Goal: Information Seeking & Learning: Learn about a topic

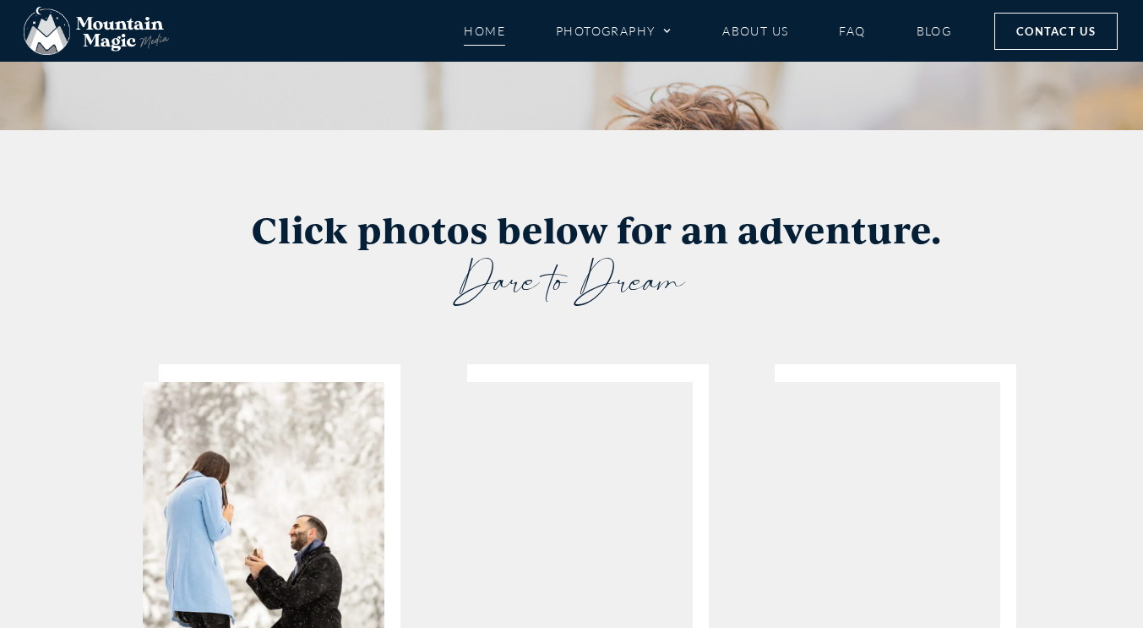
scroll to position [3158, 0]
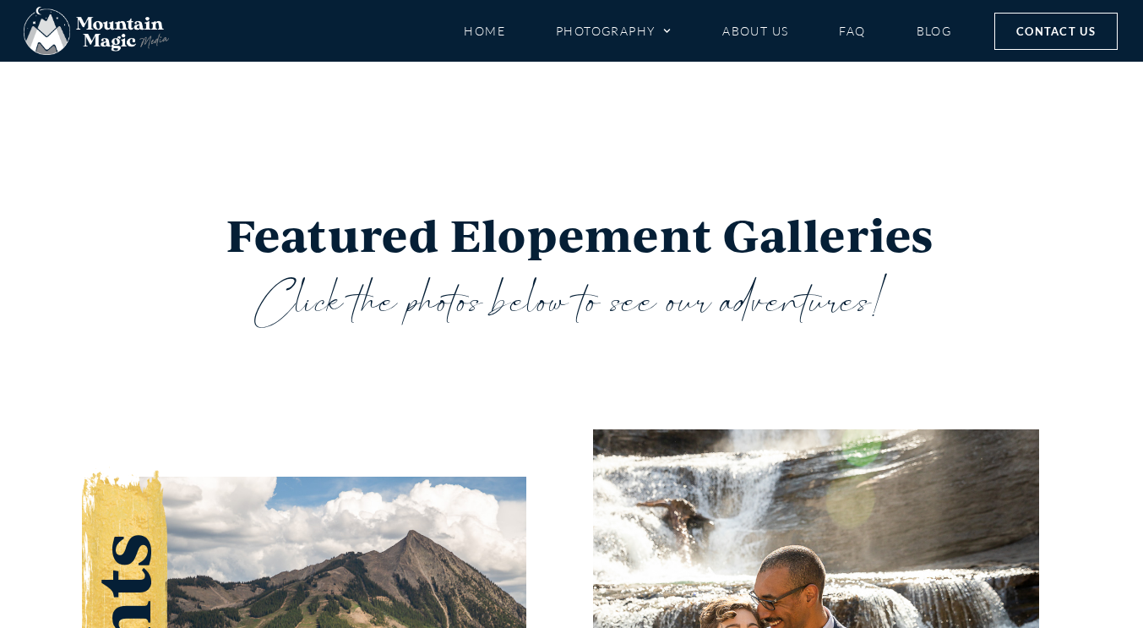
scroll to position [2624, 0]
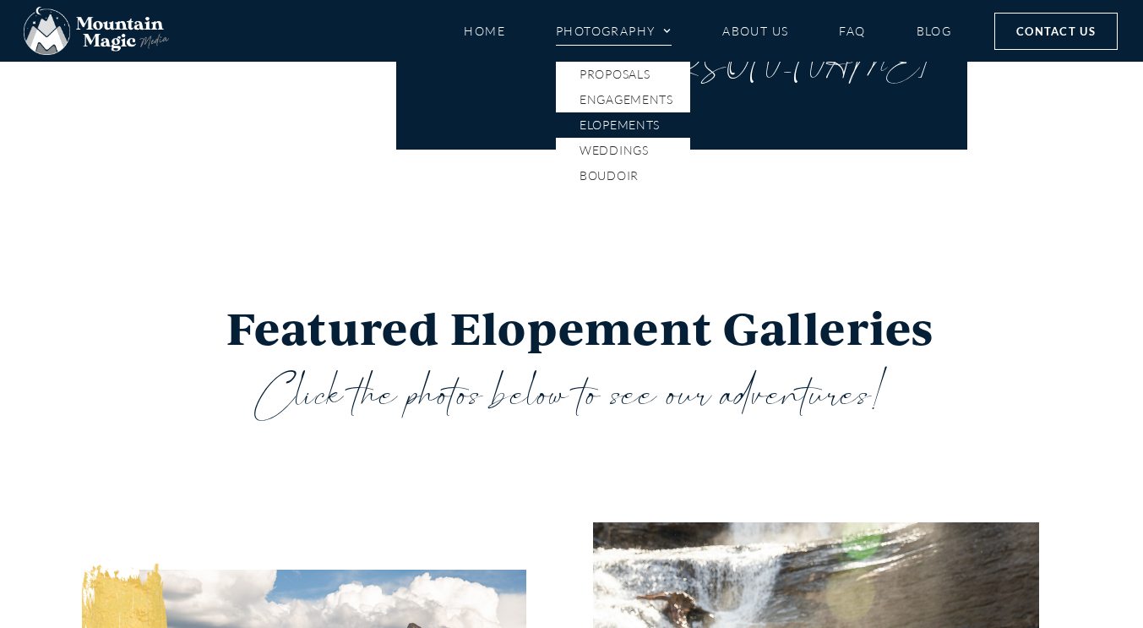
click at [649, 119] on link "Elopements" at bounding box center [623, 124] width 134 height 25
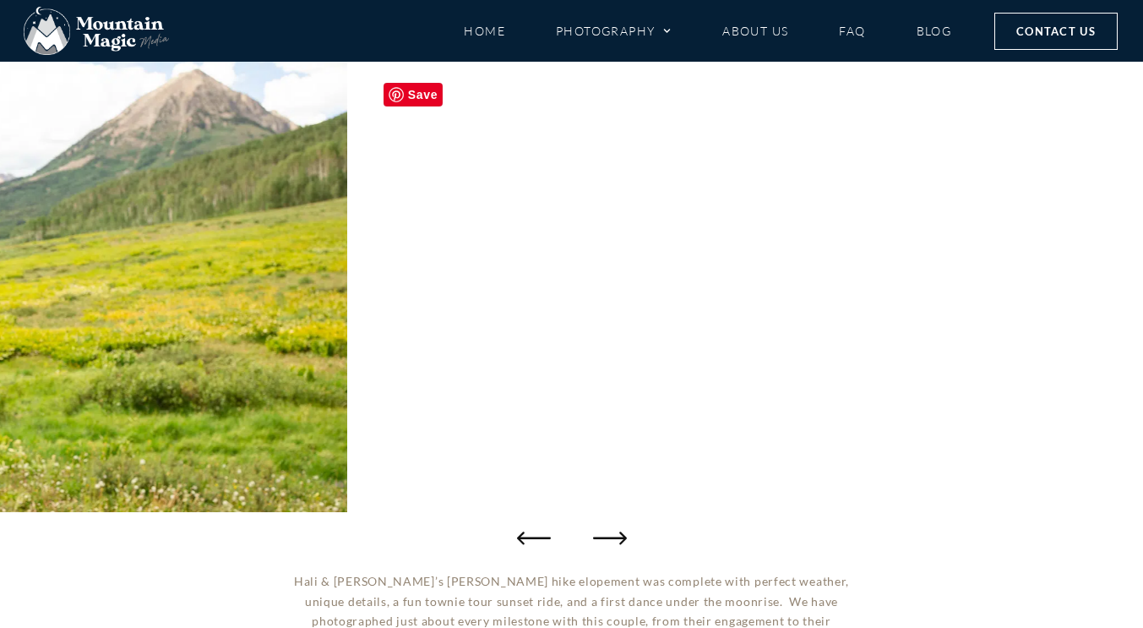
scroll to position [215, 0]
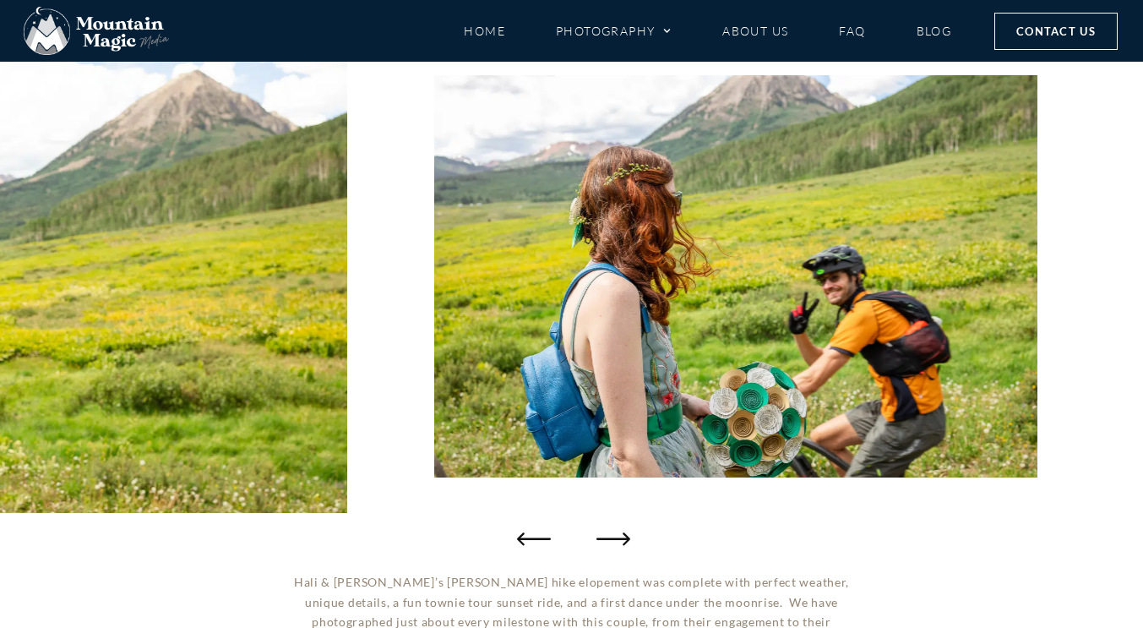
click at [606, 538] on icon "Next slide" at bounding box center [613, 538] width 34 height 13
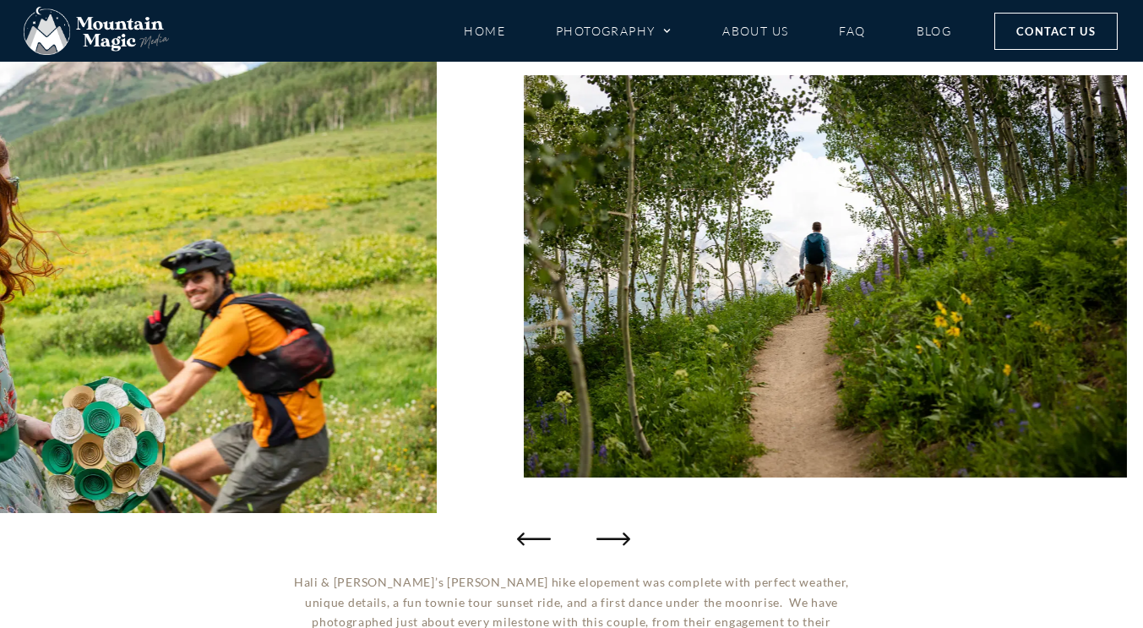
click at [606, 538] on icon "Next slide" at bounding box center [613, 538] width 34 height 13
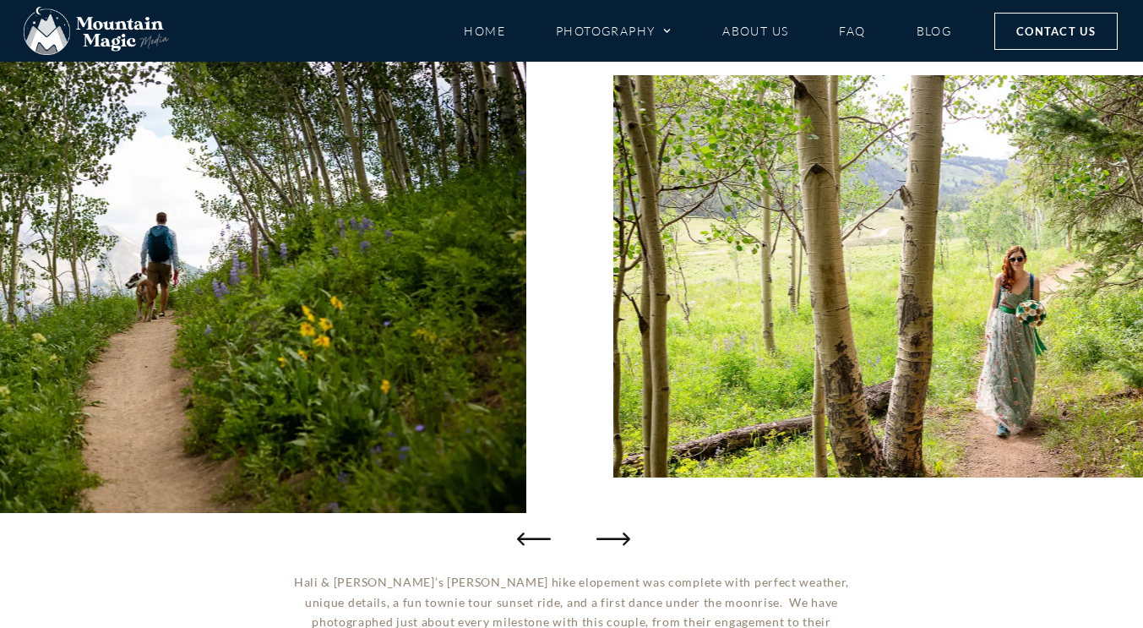
click at [606, 538] on icon "Next slide" at bounding box center [613, 538] width 34 height 13
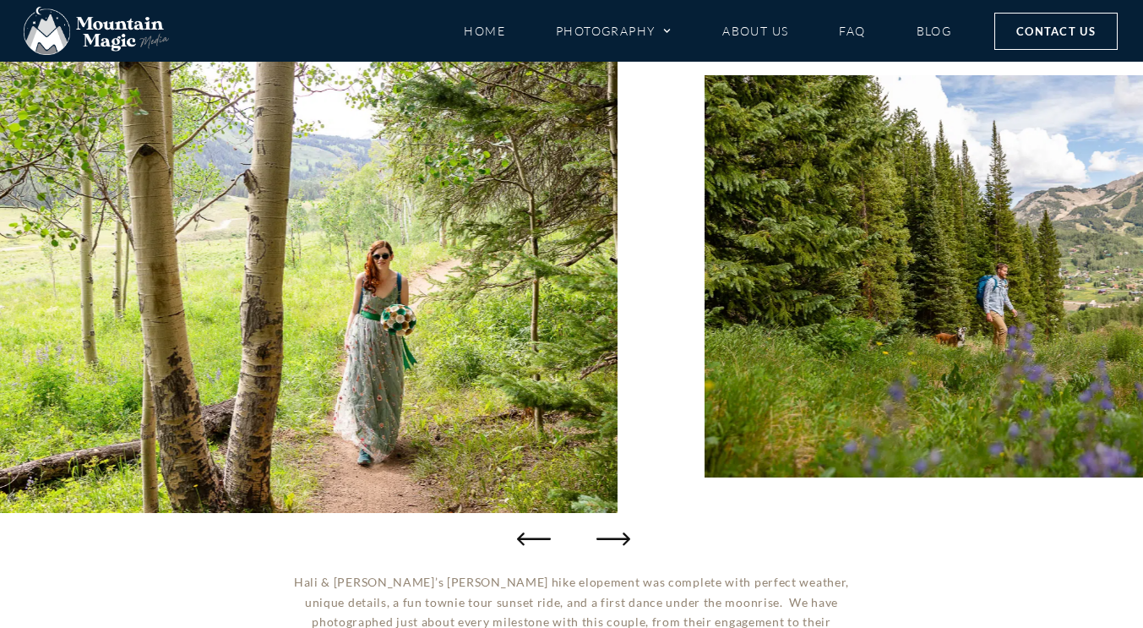
click at [606, 538] on icon "Next slide" at bounding box center [613, 538] width 34 height 13
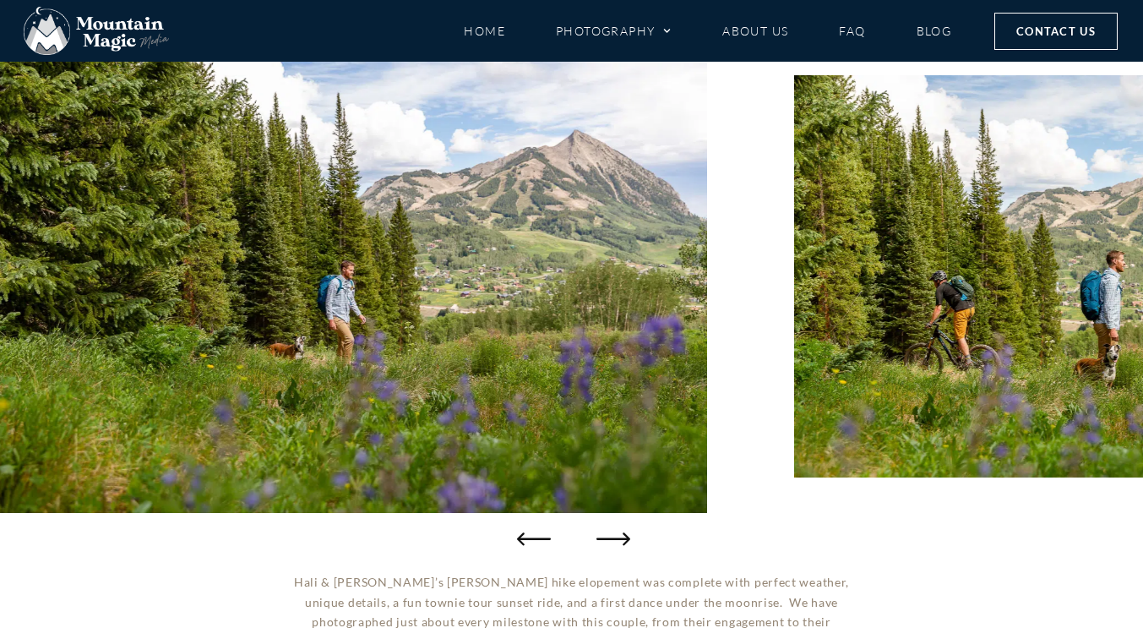
click at [606, 538] on icon "Next slide" at bounding box center [613, 538] width 34 height 13
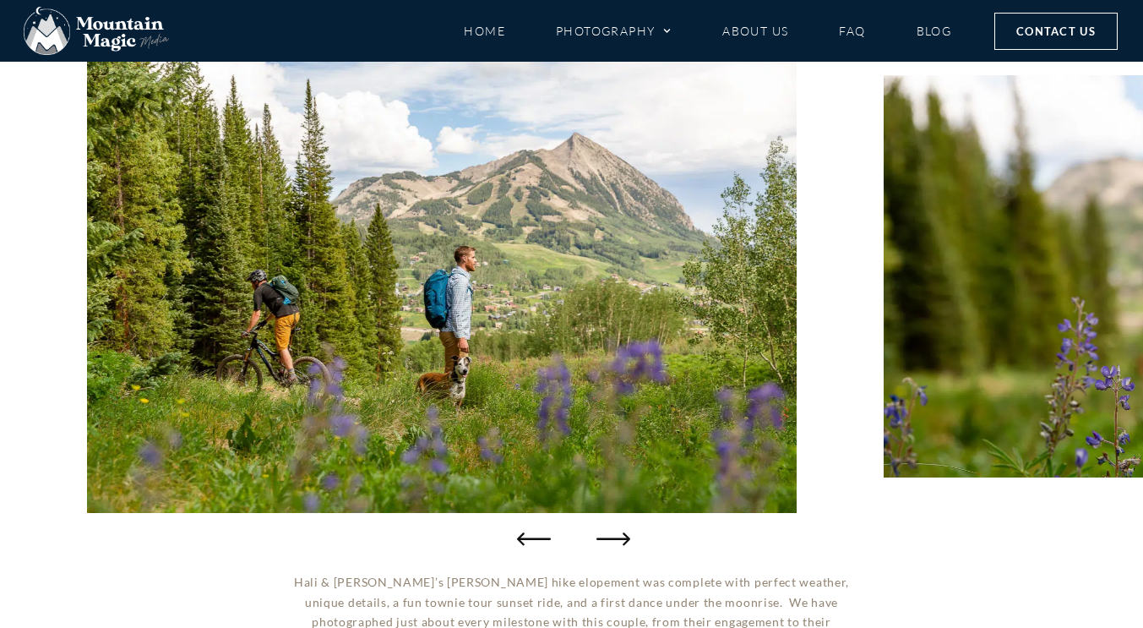
click at [606, 538] on icon "Next slide" at bounding box center [613, 538] width 34 height 13
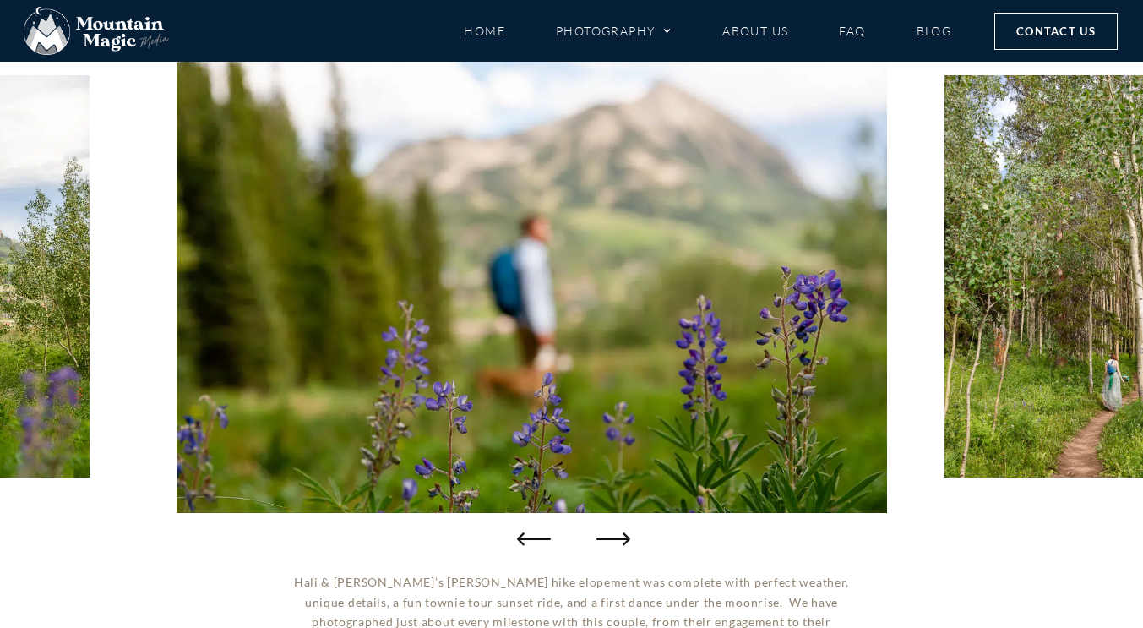
click at [606, 538] on icon "Next slide" at bounding box center [613, 538] width 34 height 13
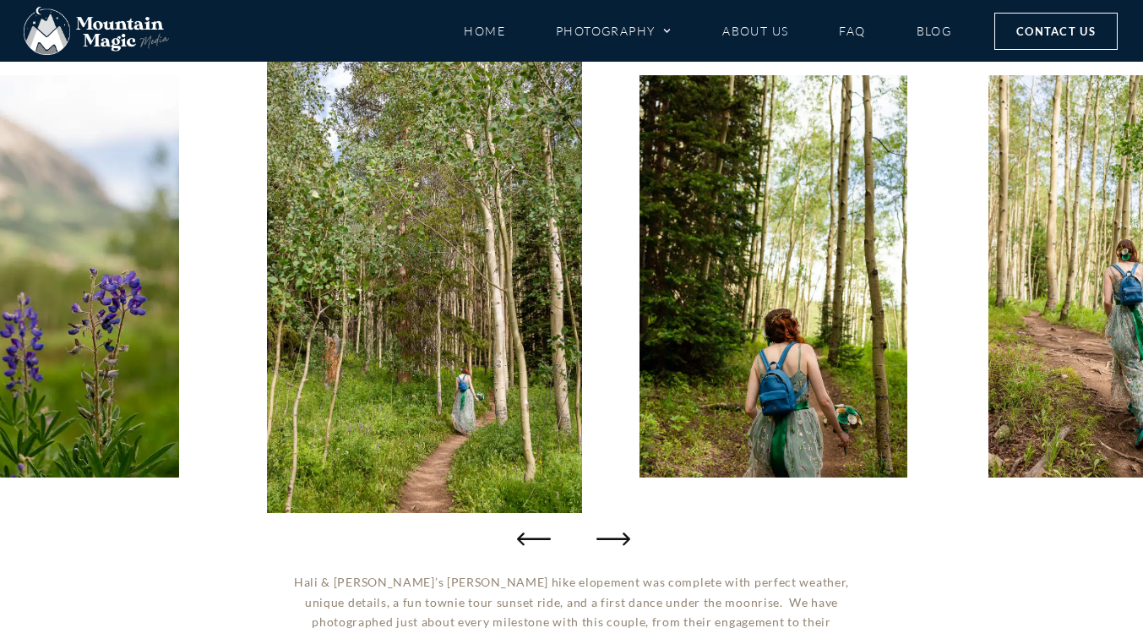
click at [606, 538] on icon "Next slide" at bounding box center [613, 538] width 34 height 13
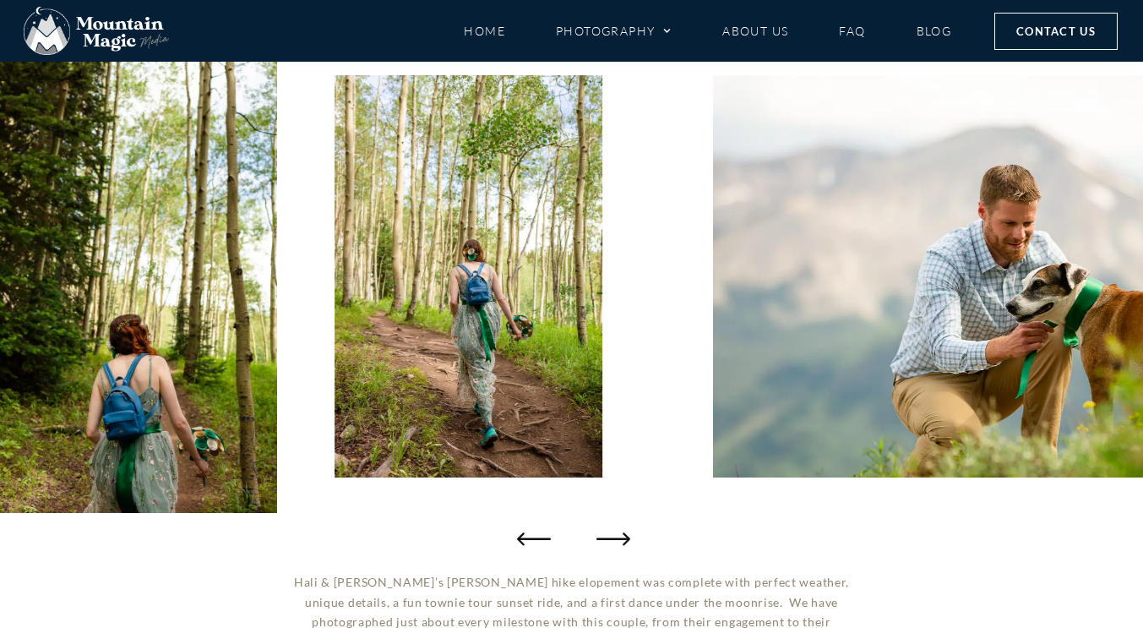
click at [606, 538] on icon "Next slide" at bounding box center [613, 538] width 34 height 13
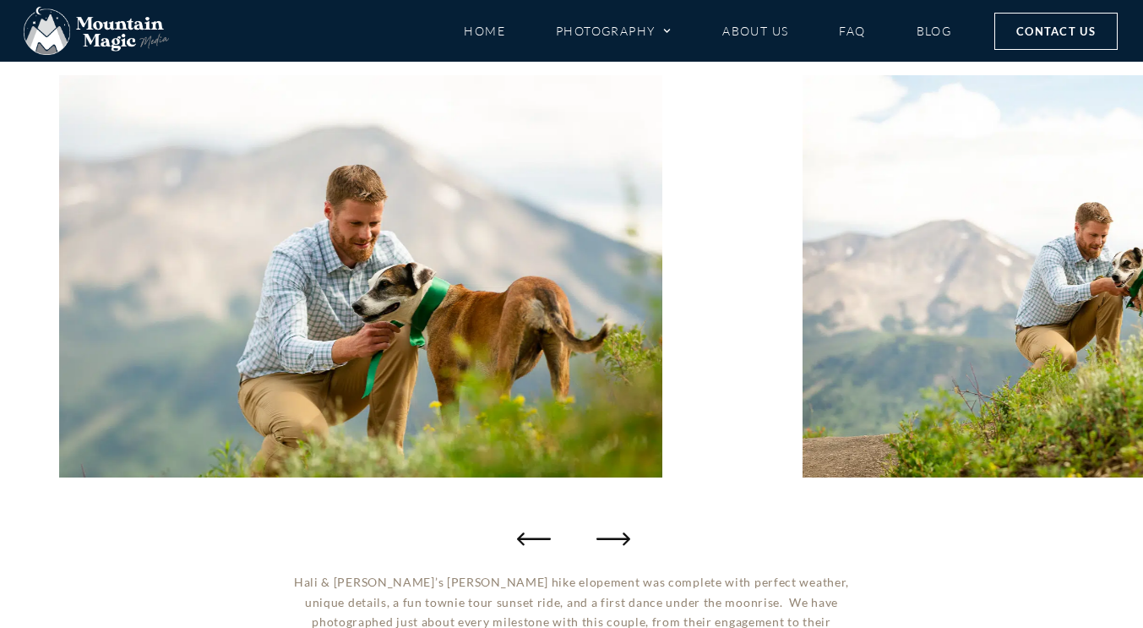
click at [606, 538] on icon "Next slide" at bounding box center [613, 538] width 34 height 13
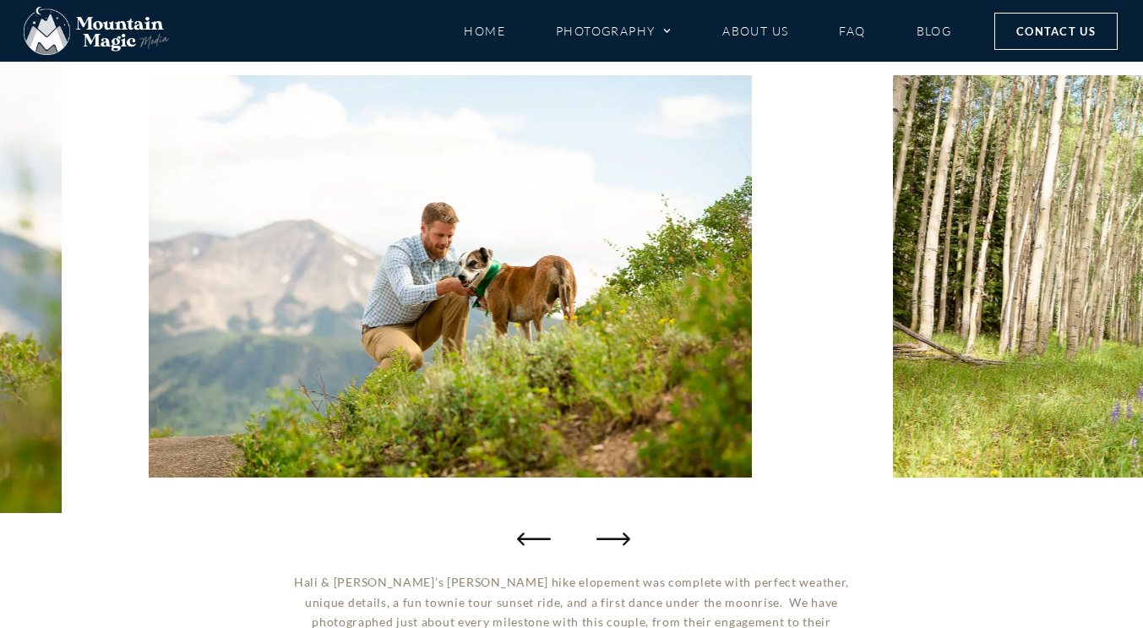
click at [606, 538] on icon "Next slide" at bounding box center [613, 538] width 34 height 13
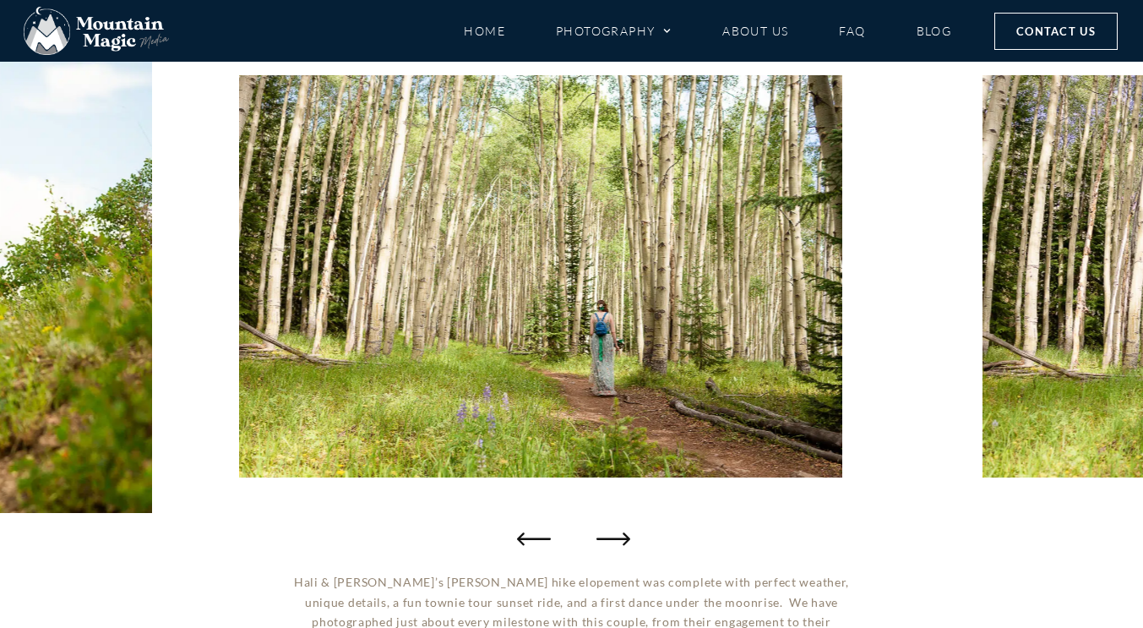
click at [606, 538] on icon "Next slide" at bounding box center [613, 538] width 34 height 13
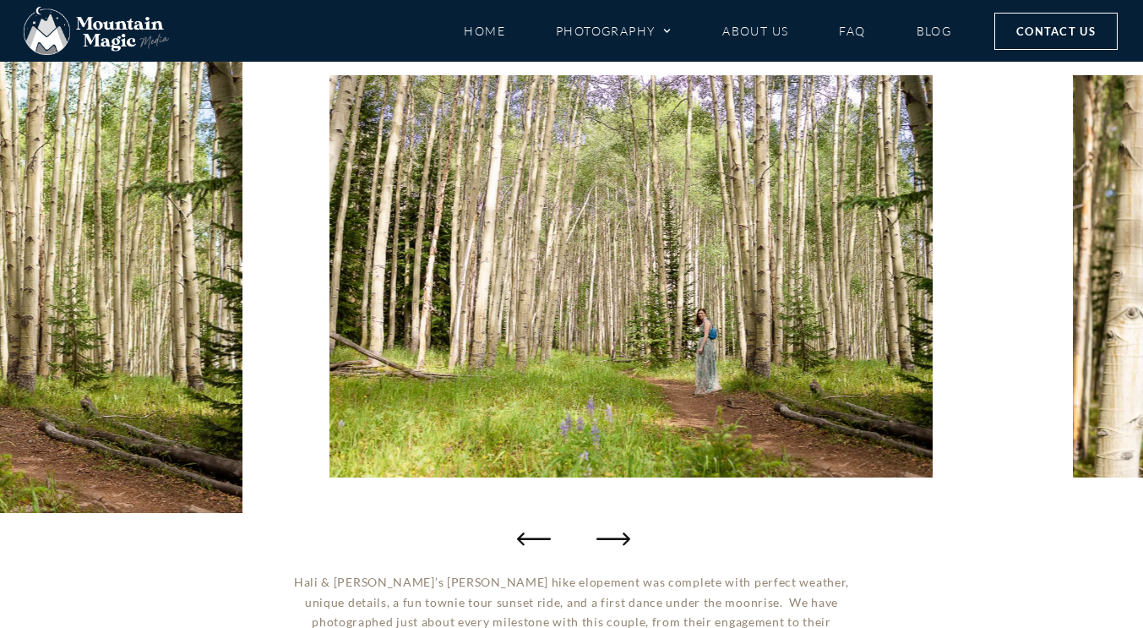
click at [606, 538] on icon "Next slide" at bounding box center [613, 538] width 34 height 13
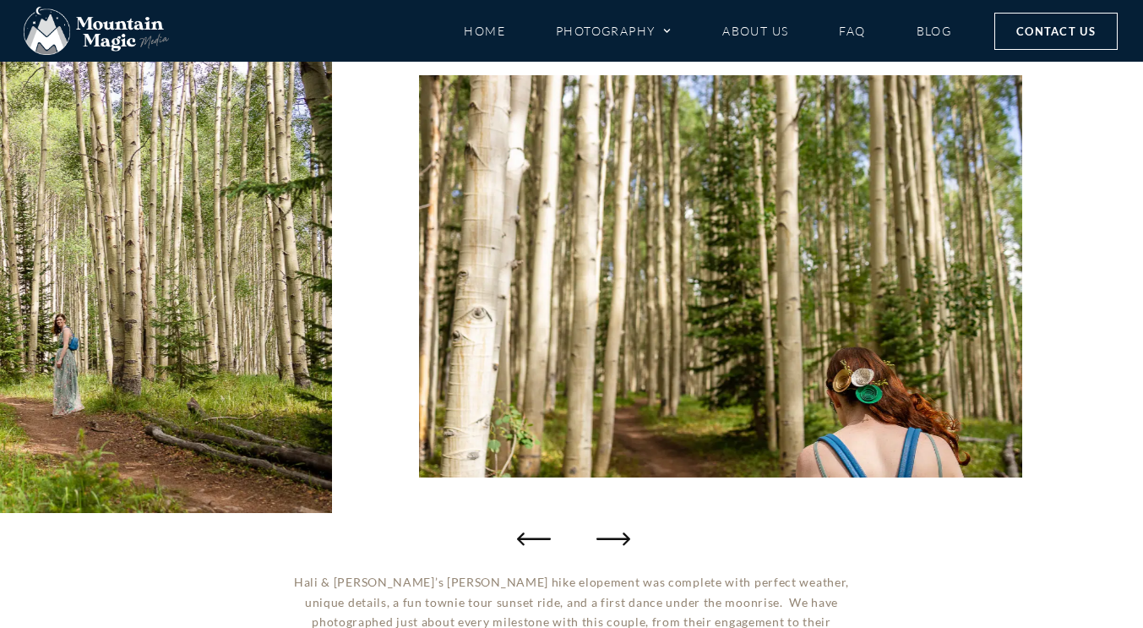
click at [606, 538] on icon "Next slide" at bounding box center [613, 538] width 34 height 13
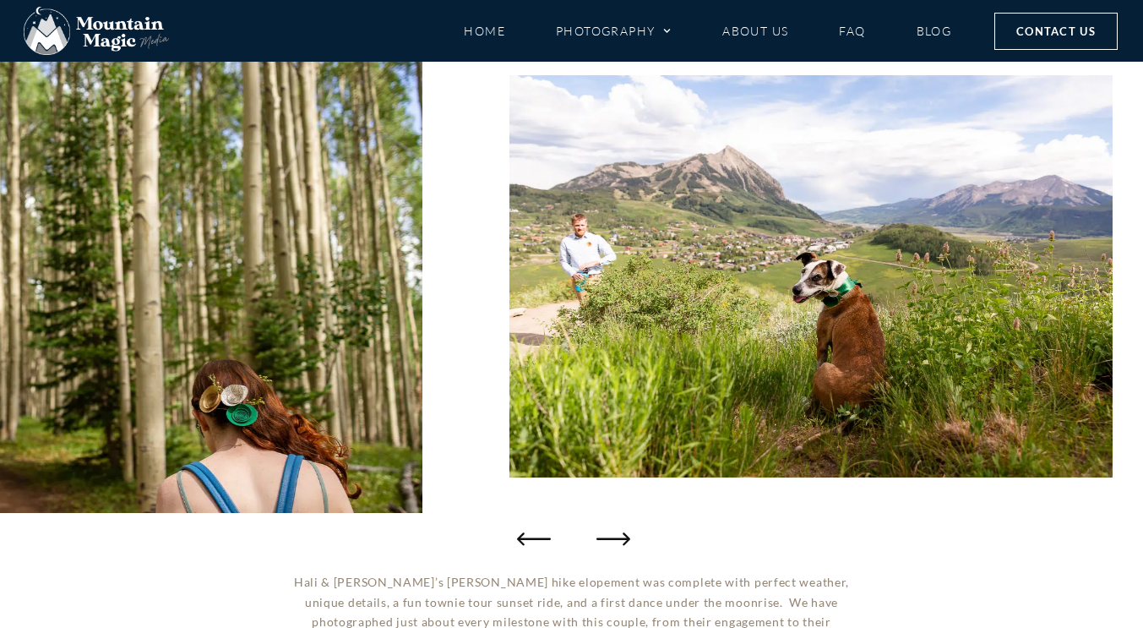
click at [606, 538] on icon "Next slide" at bounding box center [613, 538] width 34 height 13
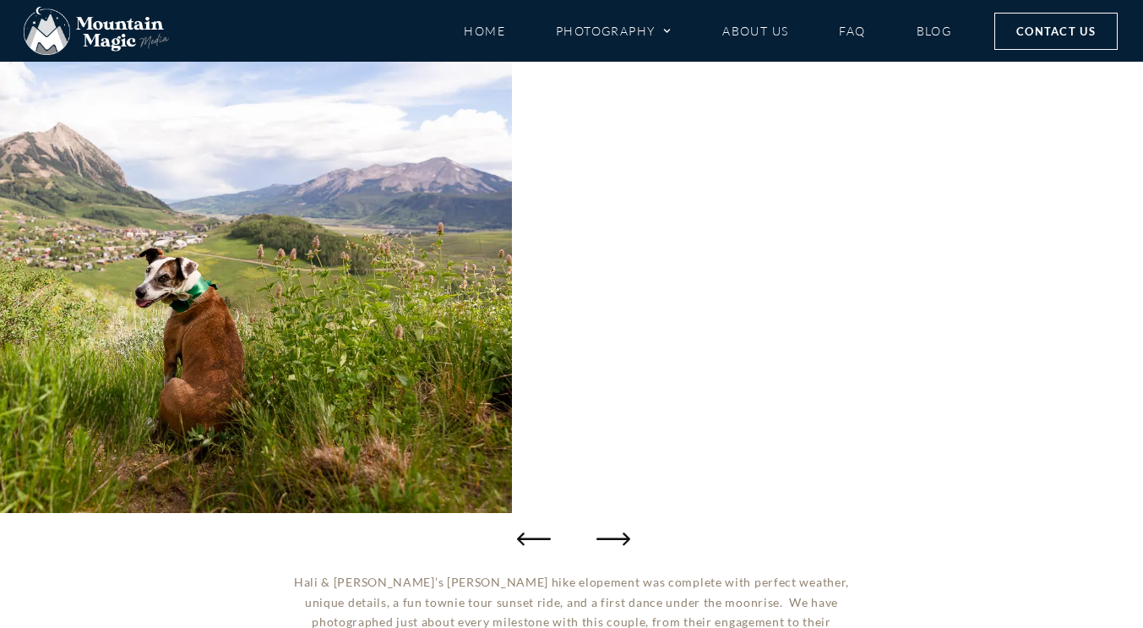
click at [606, 538] on icon "Next slide" at bounding box center [613, 538] width 34 height 13
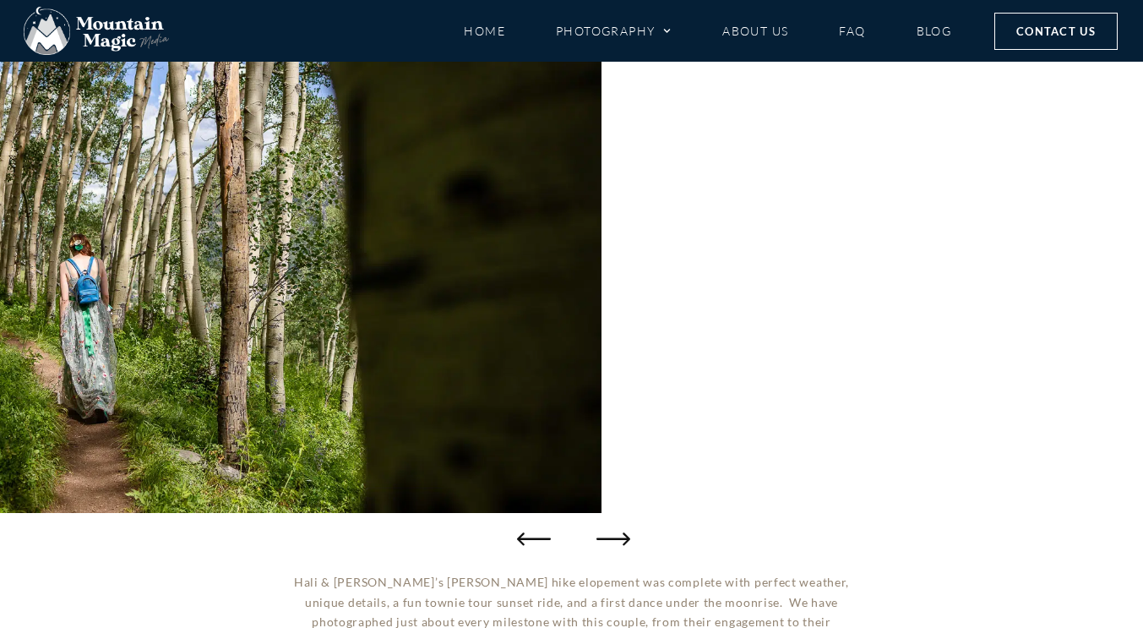
click at [606, 538] on icon "Next slide" at bounding box center [613, 538] width 34 height 13
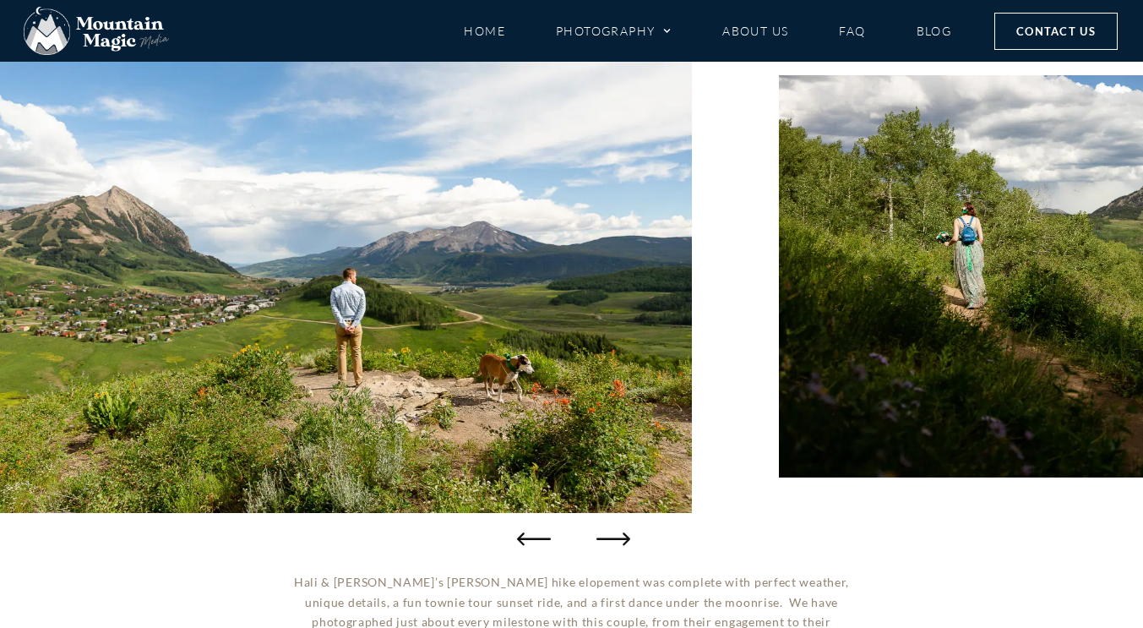
click at [606, 538] on icon "Next slide" at bounding box center [613, 538] width 34 height 13
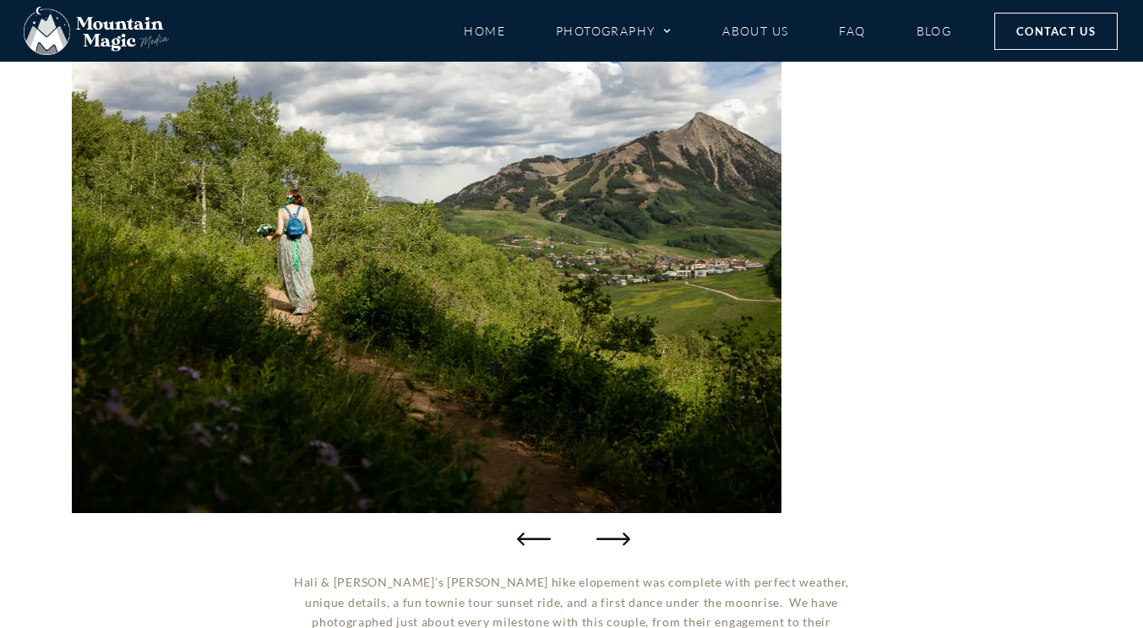
click at [606, 538] on icon "Next slide" at bounding box center [613, 538] width 34 height 13
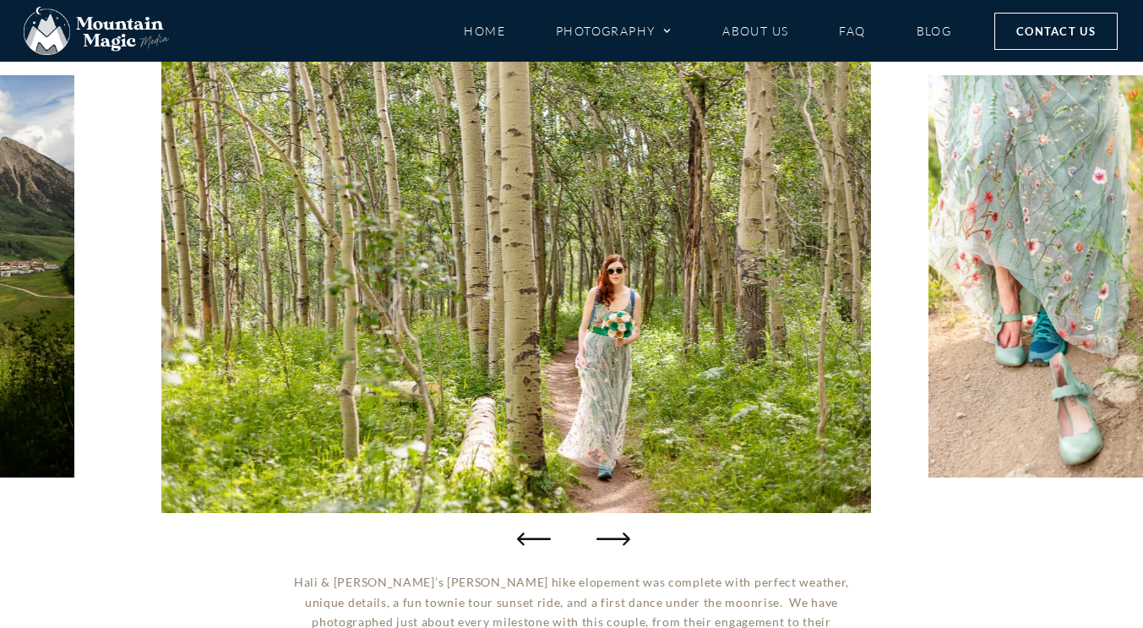
click at [606, 538] on icon "Next slide" at bounding box center [613, 538] width 34 height 13
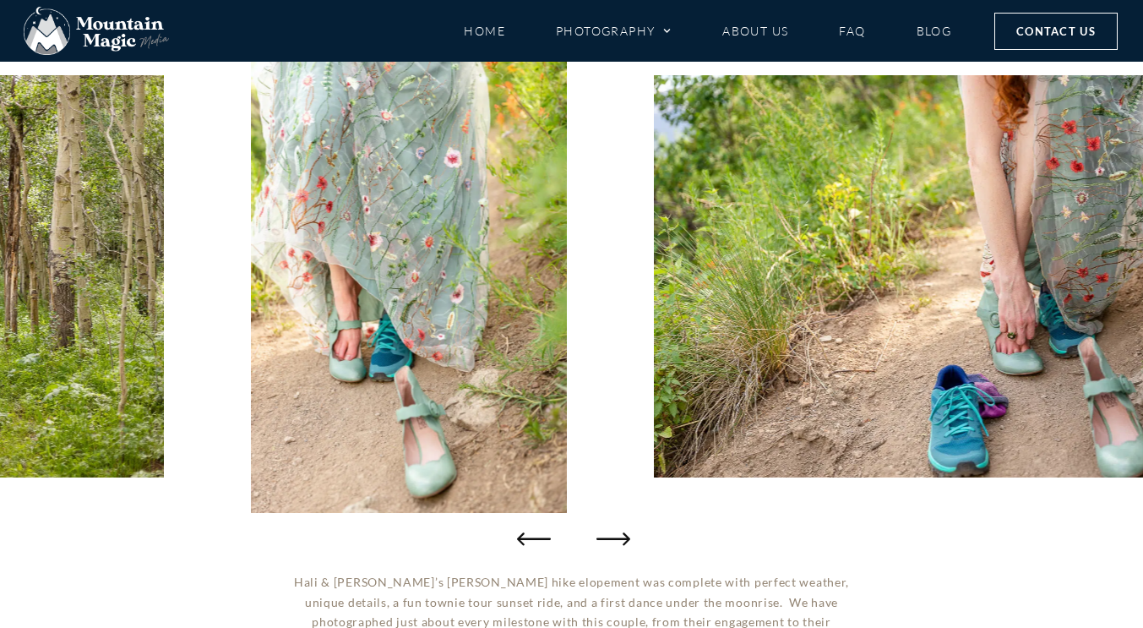
click at [606, 538] on icon "Next slide" at bounding box center [613, 538] width 34 height 13
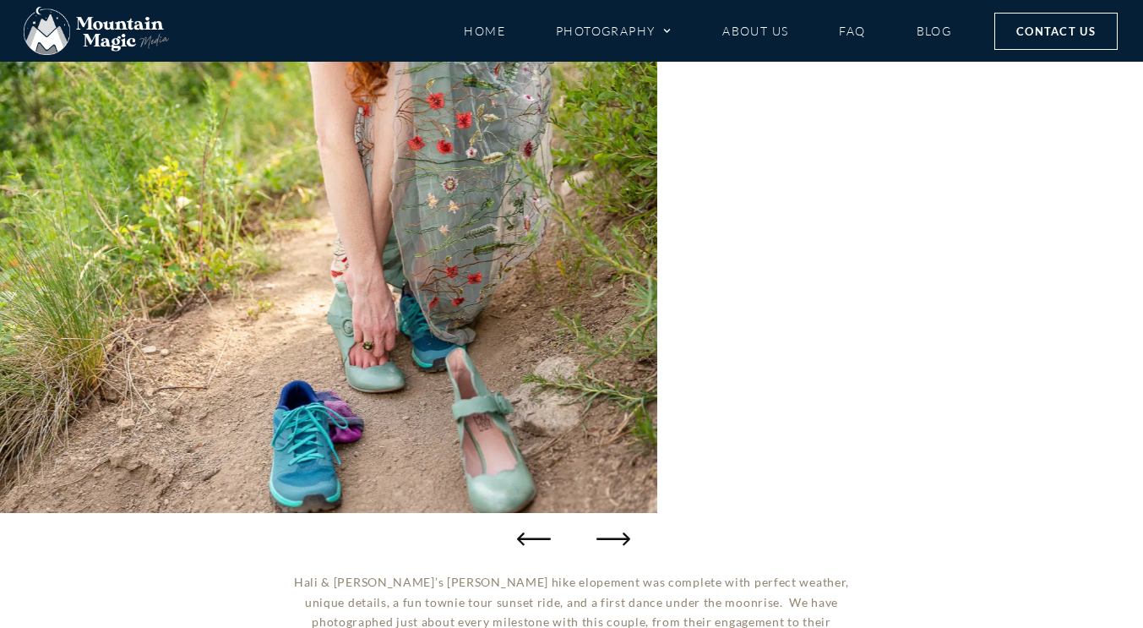
click at [606, 538] on icon "Next slide" at bounding box center [613, 538] width 34 height 13
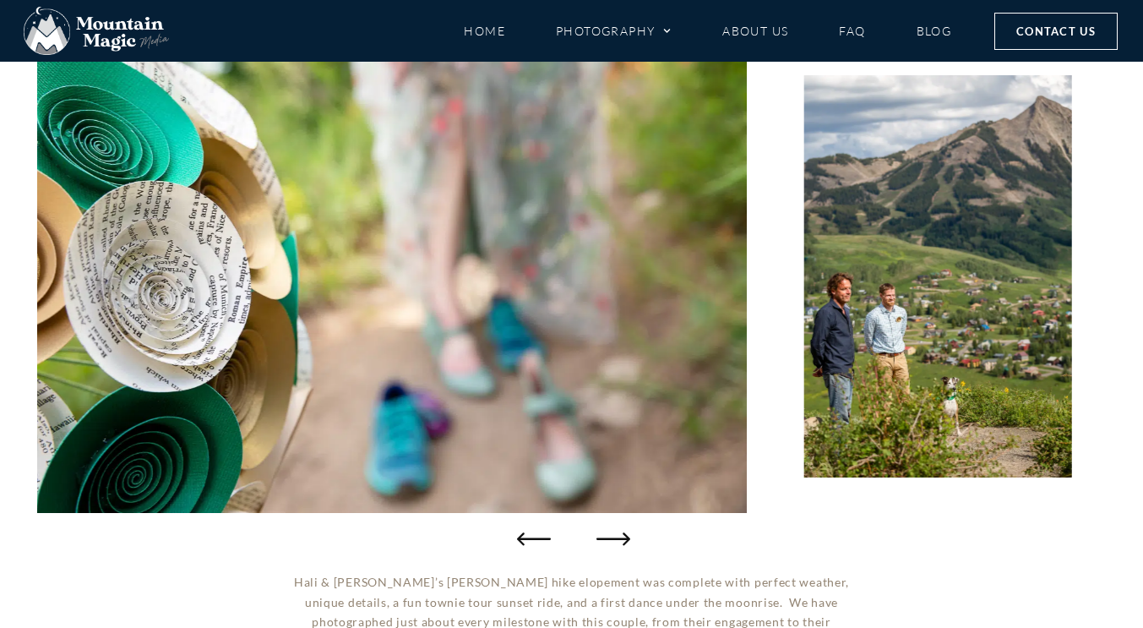
click at [606, 538] on icon "Next slide" at bounding box center [613, 538] width 34 height 13
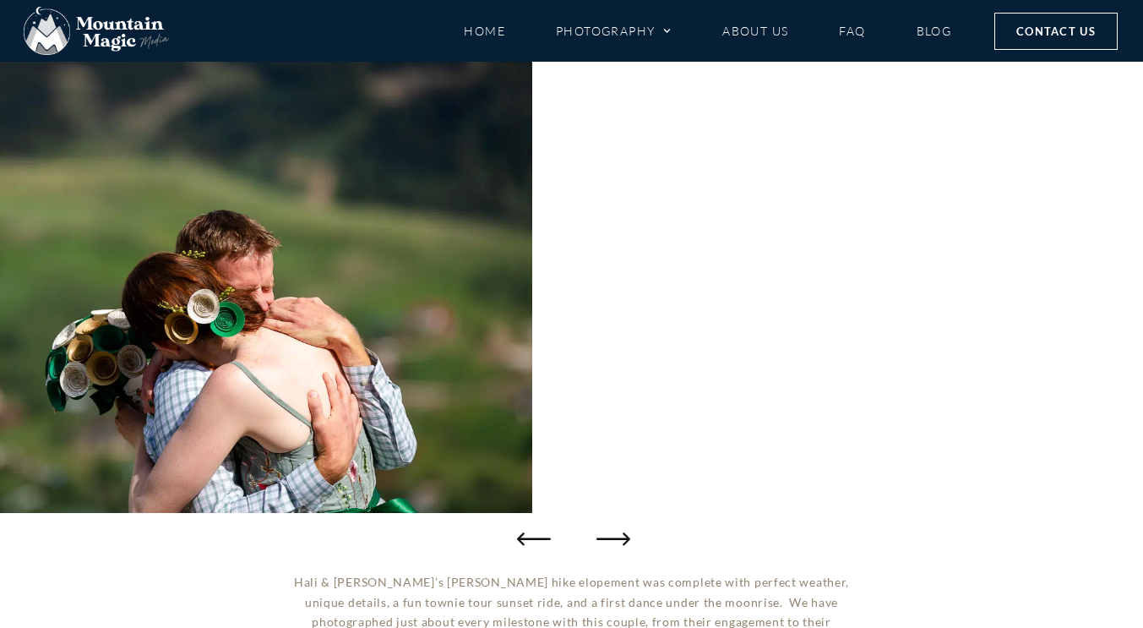
click at [606, 538] on icon "Next slide" at bounding box center [613, 538] width 34 height 13
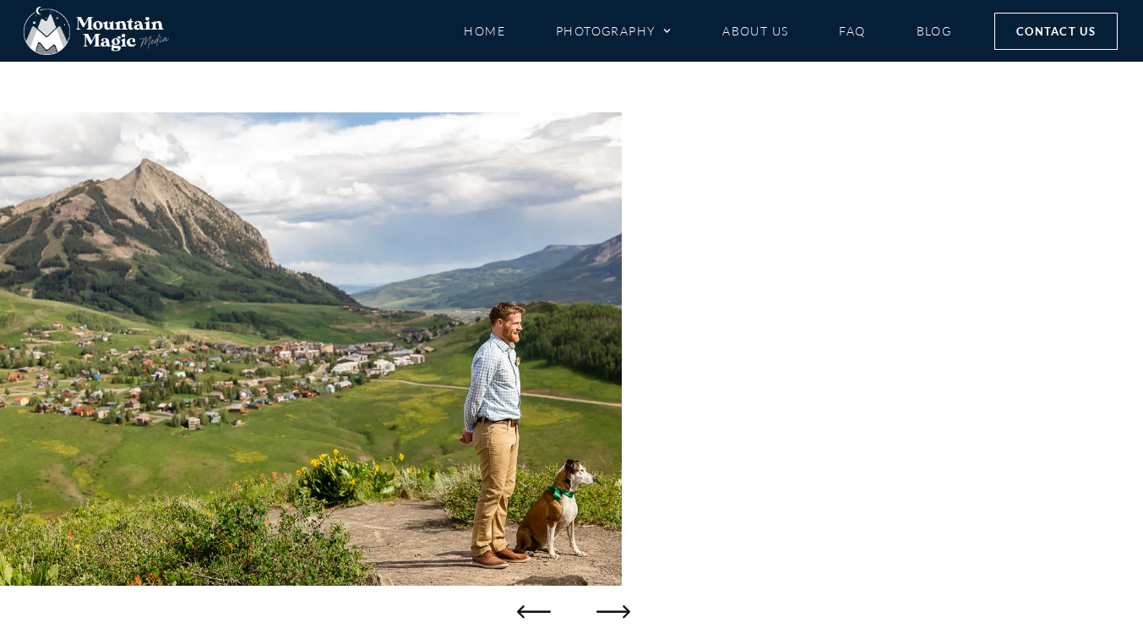
scroll to position [142, 0]
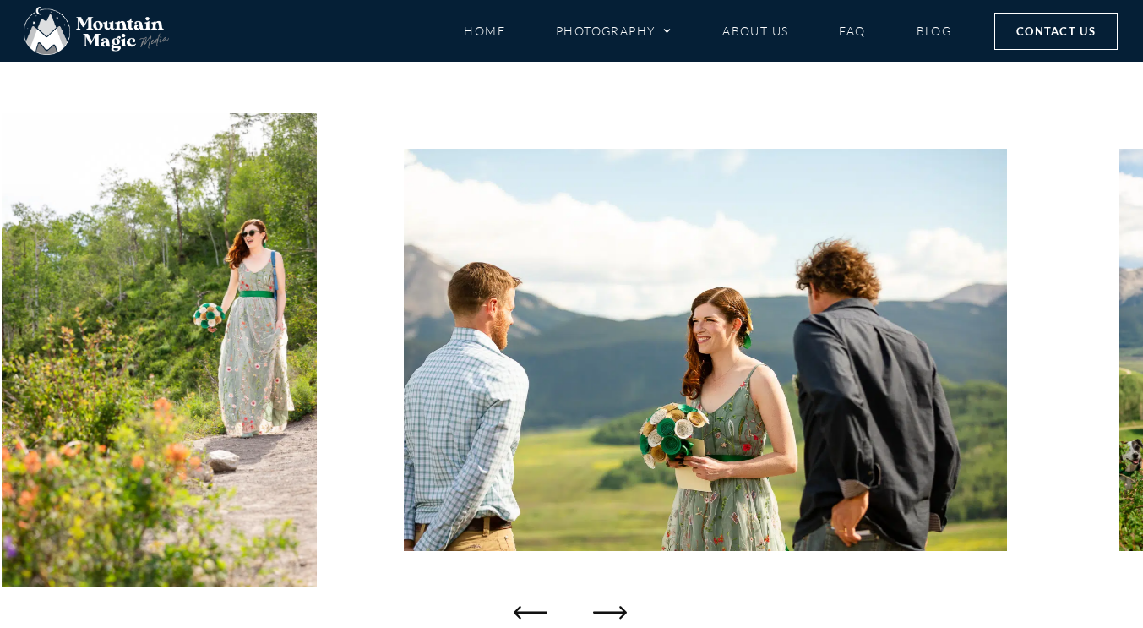
click at [521, 608] on icon "Previous slide" at bounding box center [531, 612] width 34 height 34
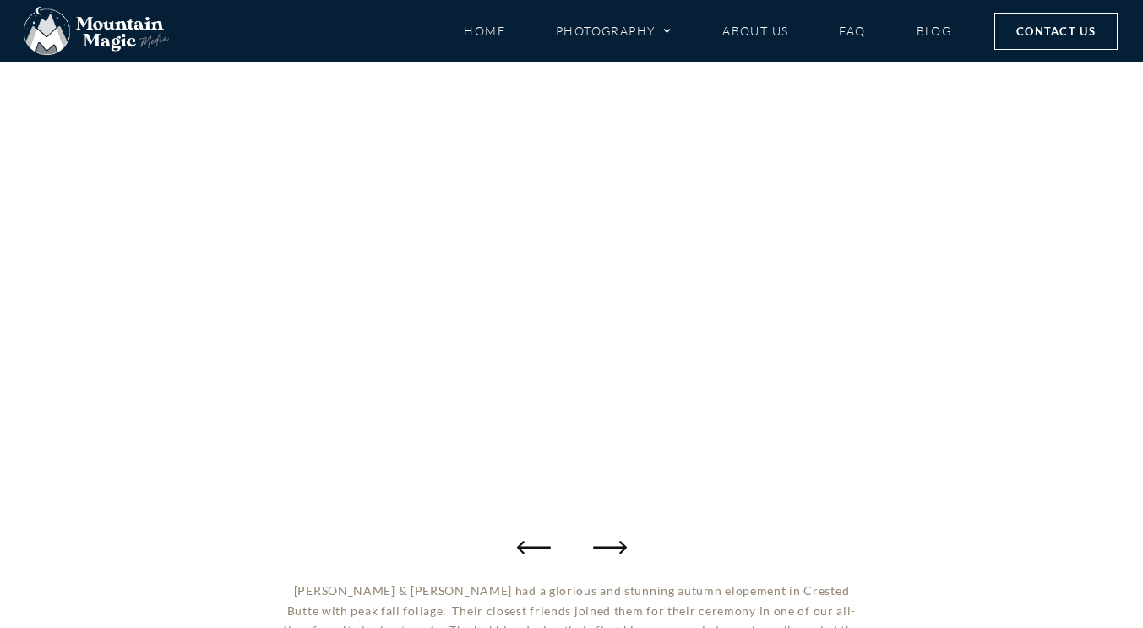
scroll to position [209, 0]
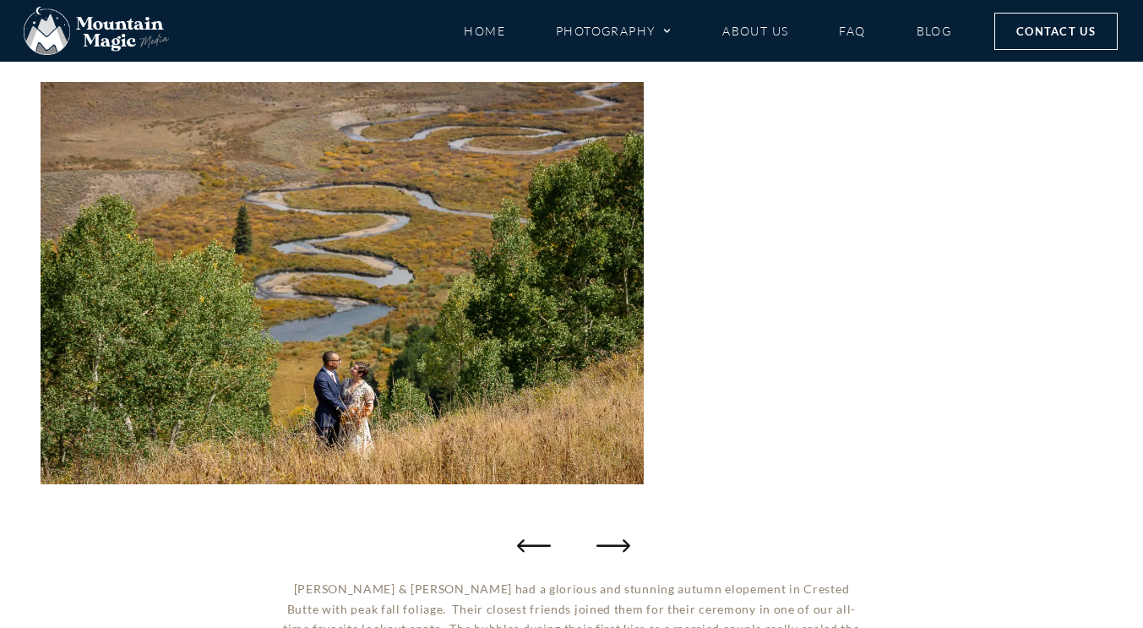
click at [610, 541] on icon "Next slide" at bounding box center [613, 545] width 34 height 34
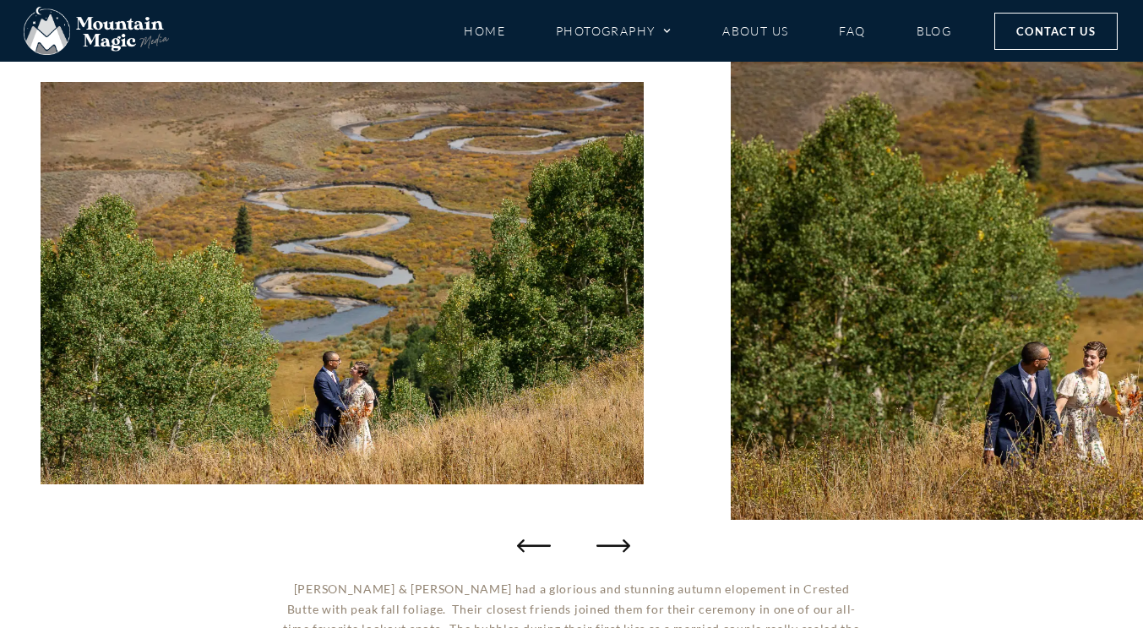
click at [610, 541] on icon "Next slide" at bounding box center [613, 545] width 34 height 34
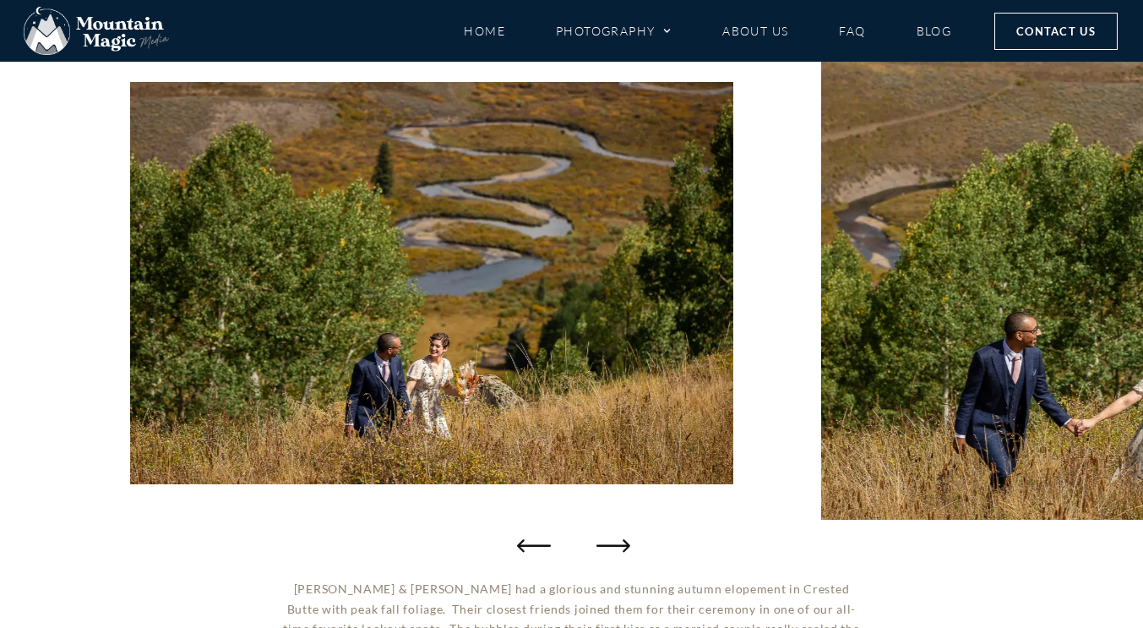
click at [610, 541] on icon "Next slide" at bounding box center [613, 545] width 34 height 34
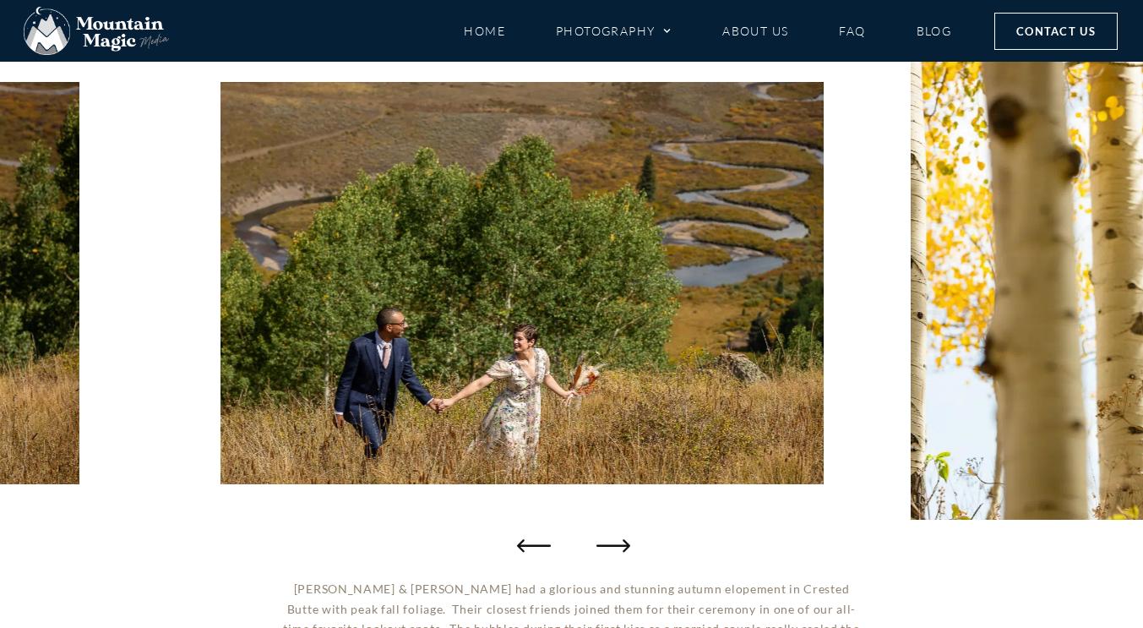
click at [610, 541] on icon "Next slide" at bounding box center [613, 545] width 34 height 34
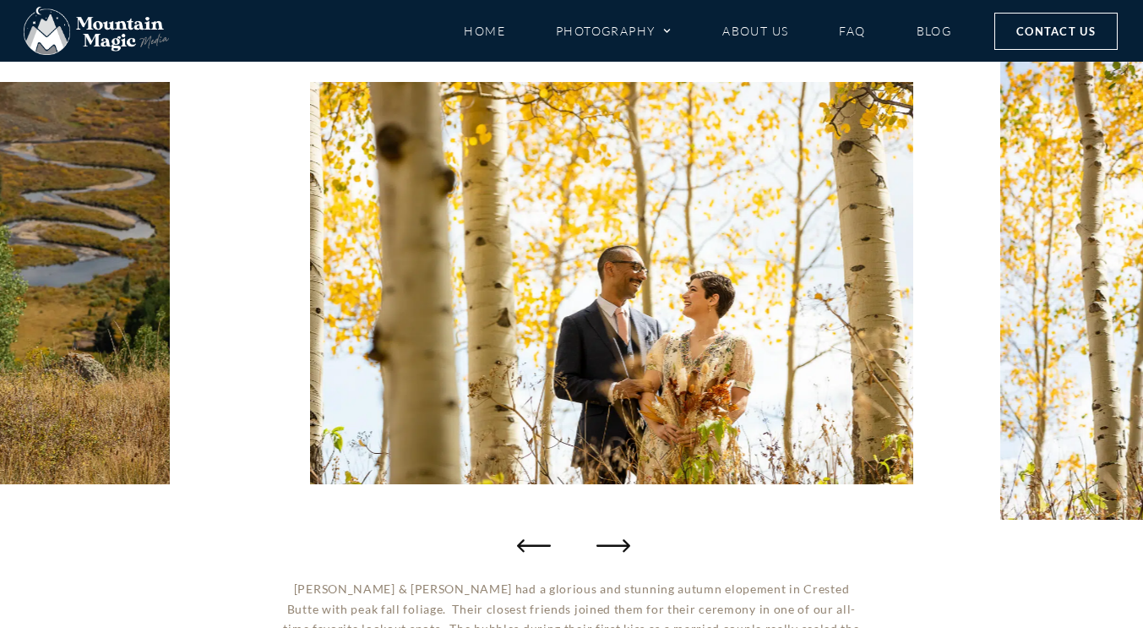
click at [610, 541] on icon "Next slide" at bounding box center [613, 545] width 34 height 34
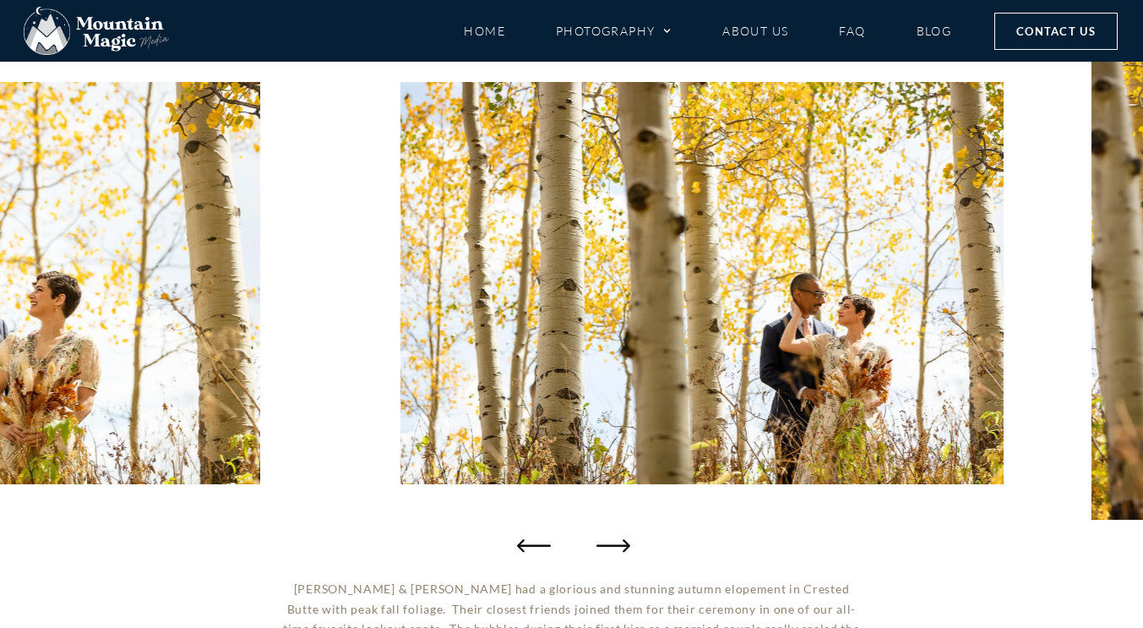
click at [610, 541] on icon "Next slide" at bounding box center [613, 545] width 34 height 34
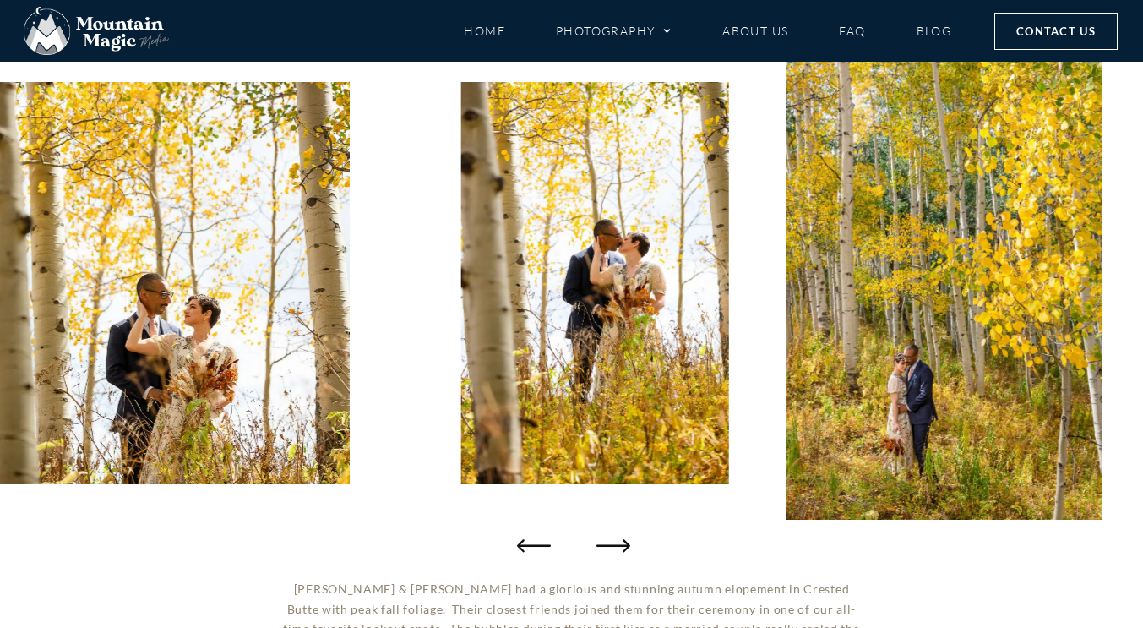
click at [610, 541] on icon "Next slide" at bounding box center [613, 545] width 34 height 34
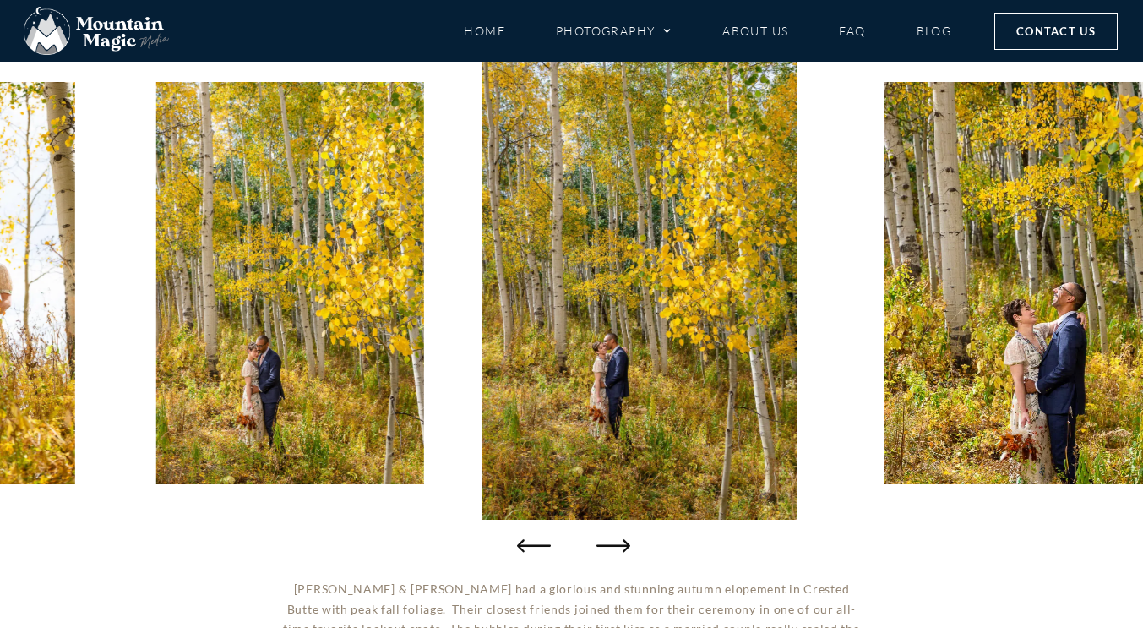
click at [610, 541] on icon "Next slide" at bounding box center [613, 545] width 34 height 34
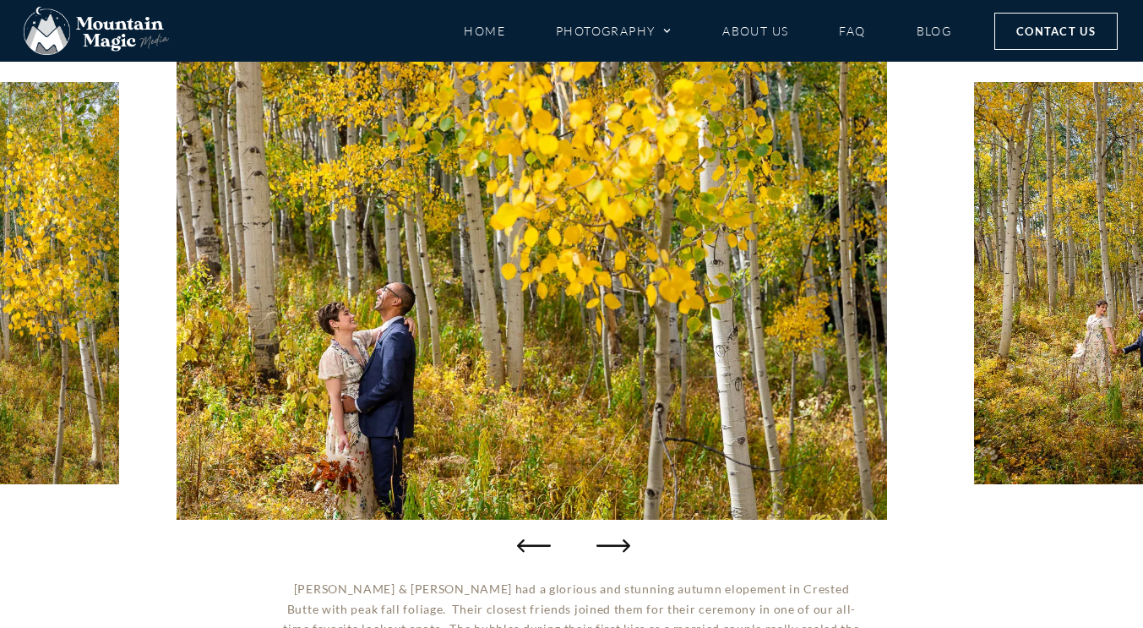
click at [610, 541] on icon "Next slide" at bounding box center [613, 545] width 34 height 34
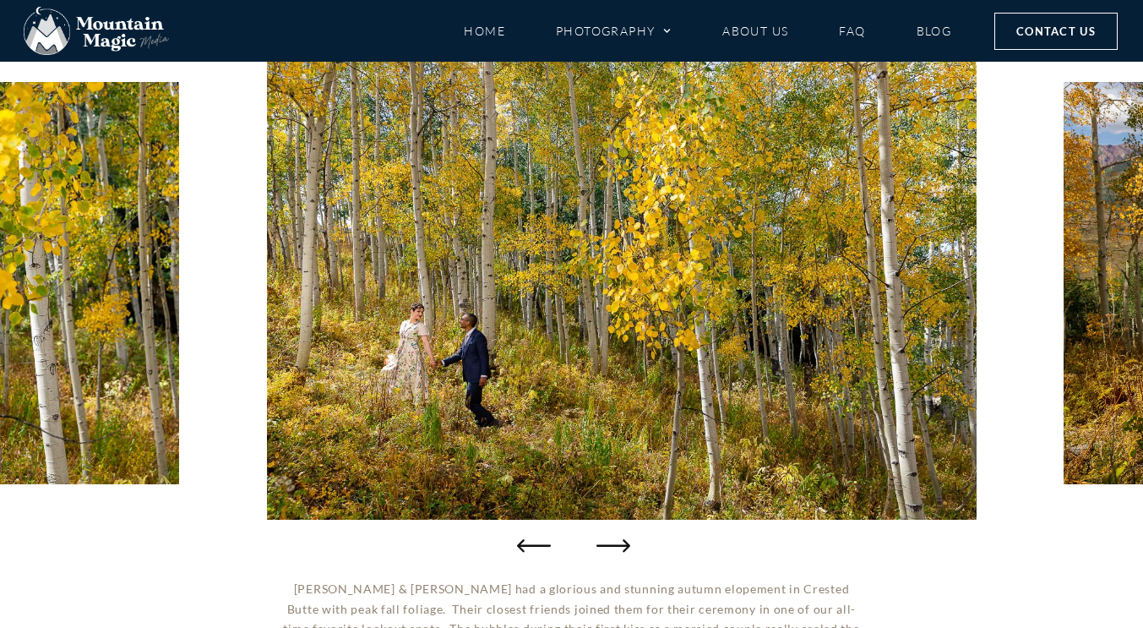
click at [610, 541] on icon "Next slide" at bounding box center [613, 545] width 34 height 34
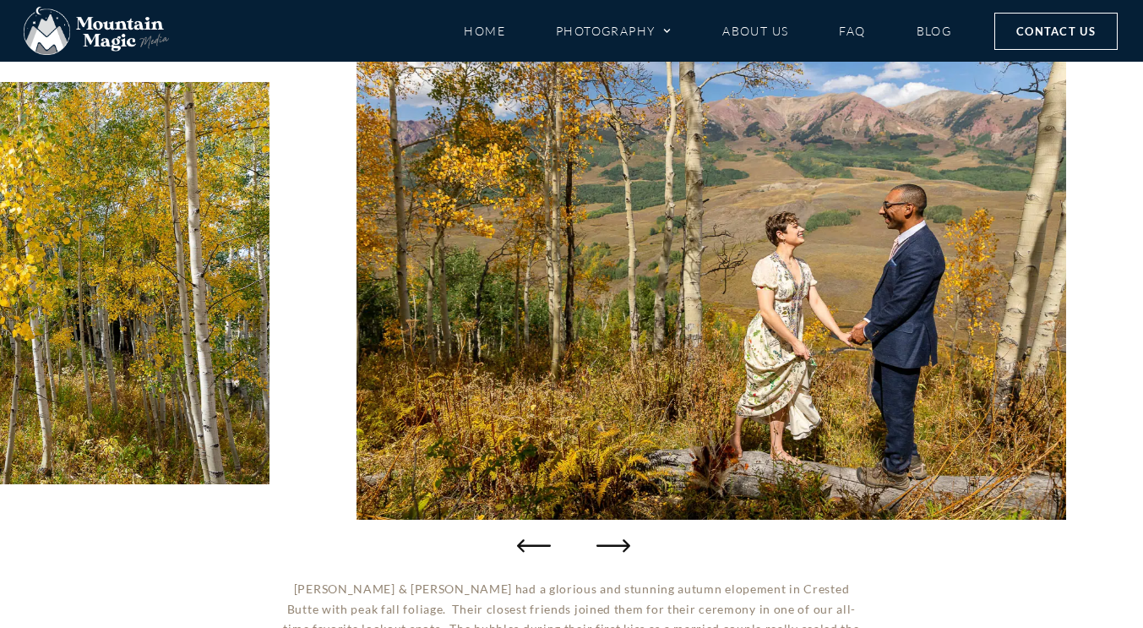
click at [610, 541] on icon "Next slide" at bounding box center [613, 545] width 34 height 34
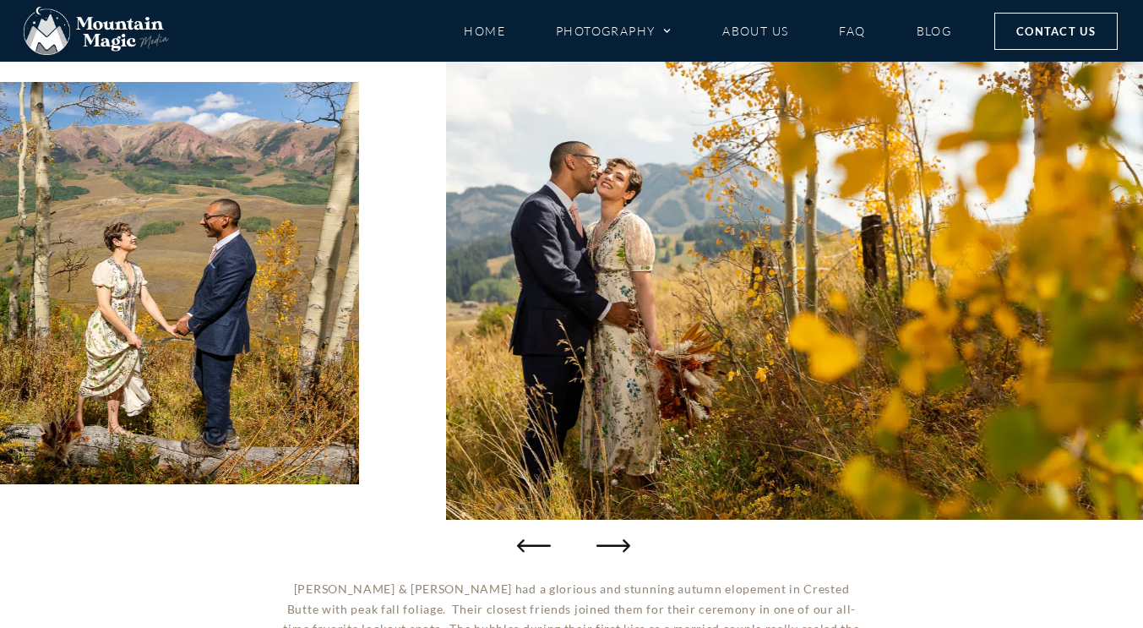
click at [610, 541] on icon "Next slide" at bounding box center [613, 545] width 34 height 34
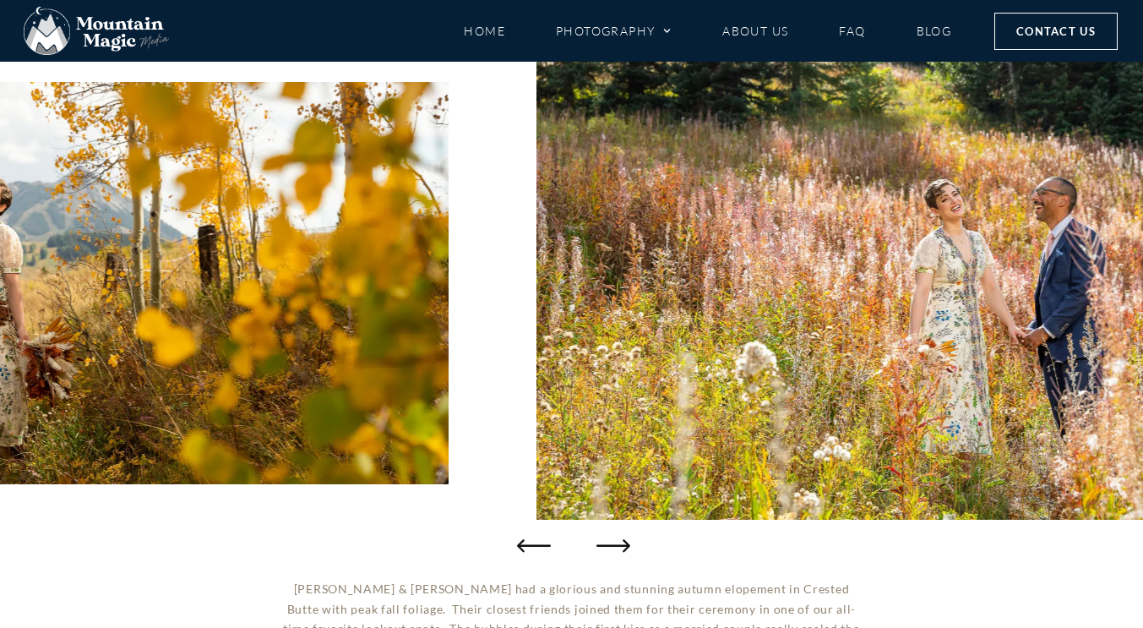
click at [610, 541] on icon "Next slide" at bounding box center [613, 545] width 34 height 34
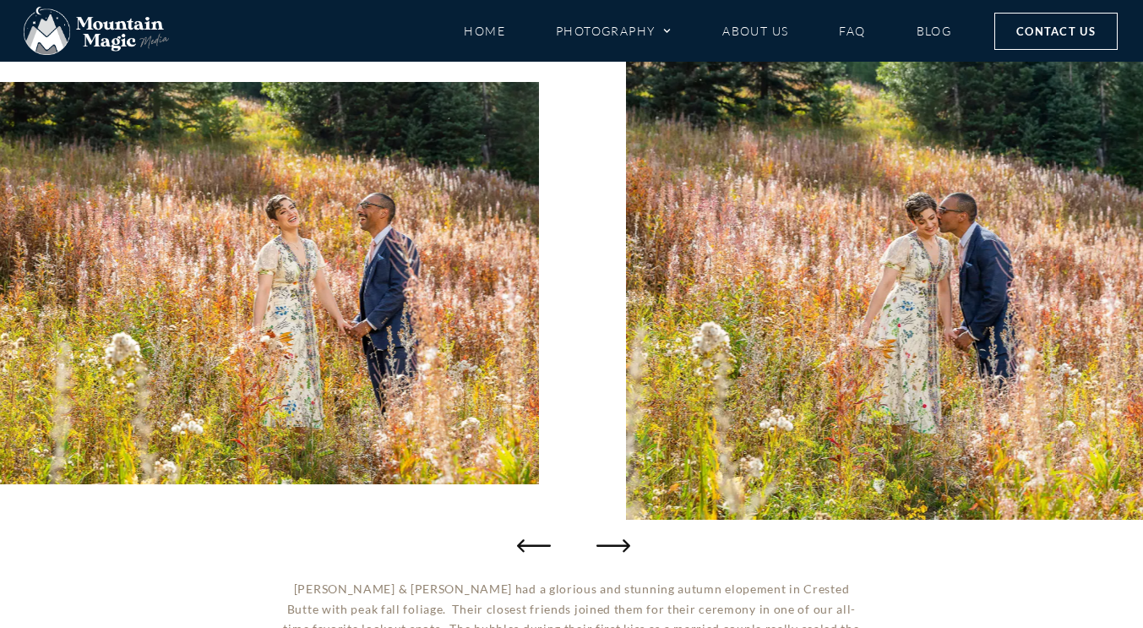
click at [610, 541] on icon "Next slide" at bounding box center [613, 545] width 34 height 34
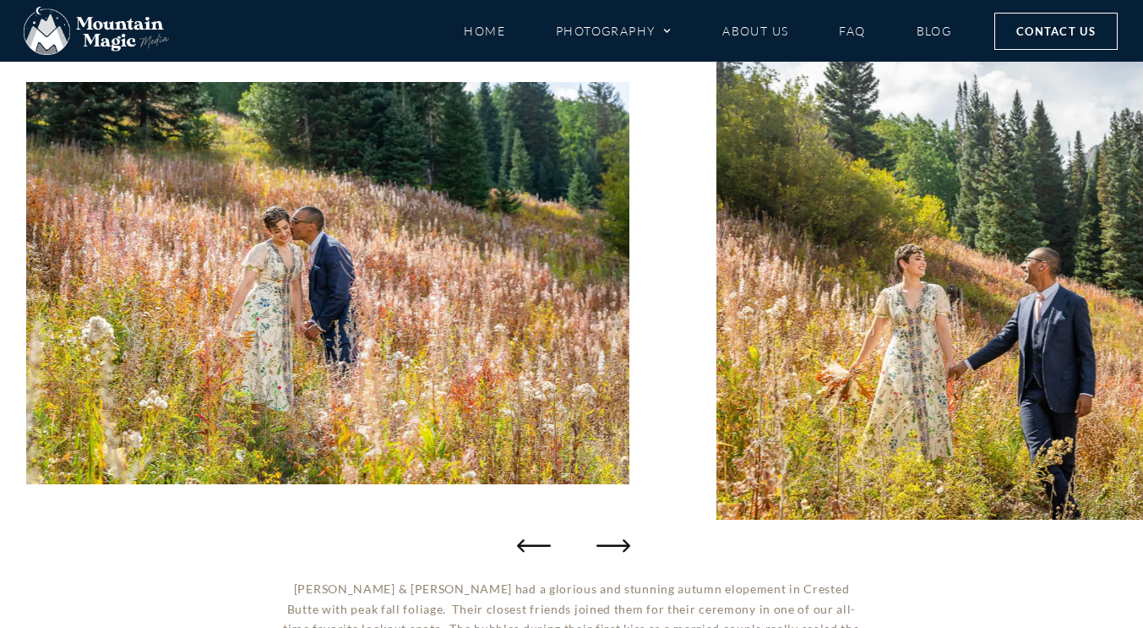
click at [610, 541] on icon "Next slide" at bounding box center [613, 545] width 34 height 34
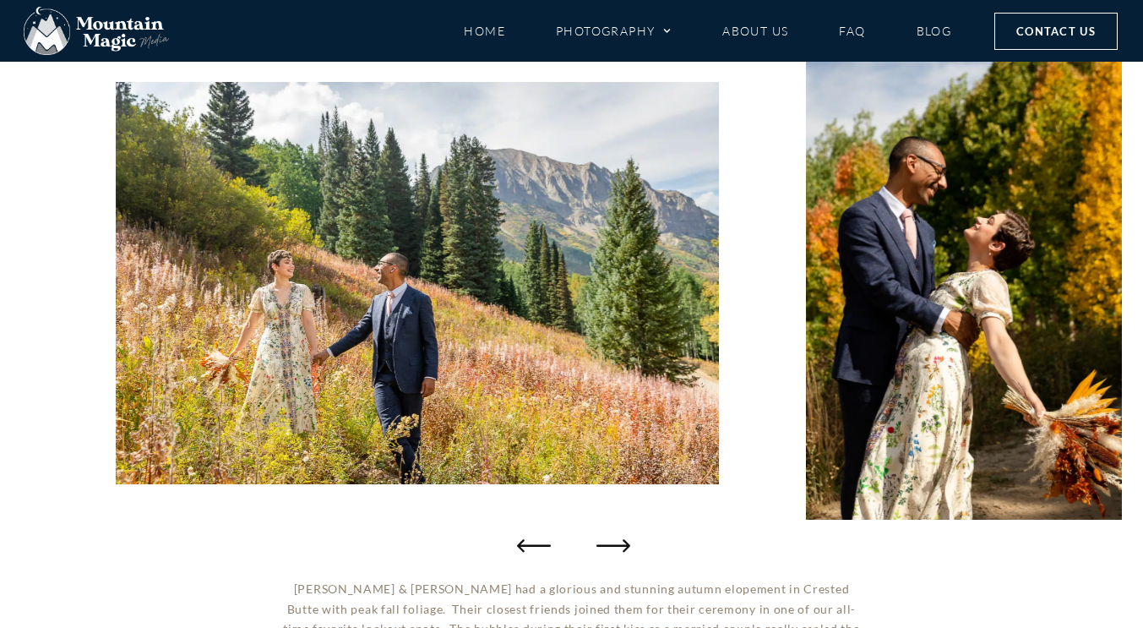
click at [610, 541] on icon "Next slide" at bounding box center [613, 545] width 34 height 34
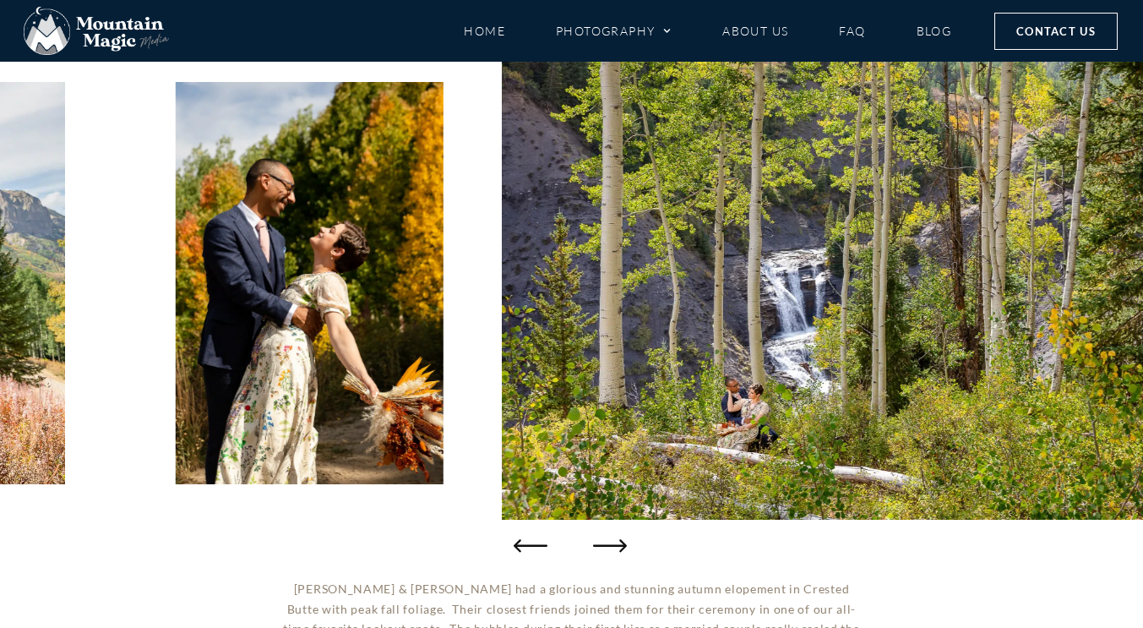
click at [533, 544] on icon "Previous slide" at bounding box center [531, 545] width 34 height 34
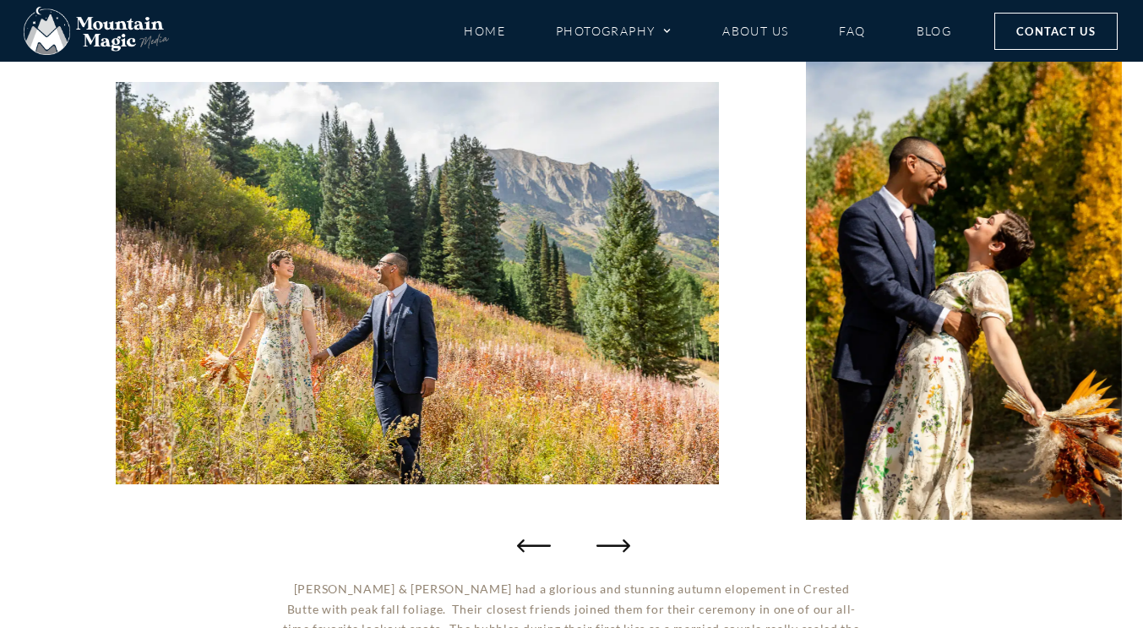
click at [606, 551] on icon "Next slide" at bounding box center [613, 545] width 34 height 34
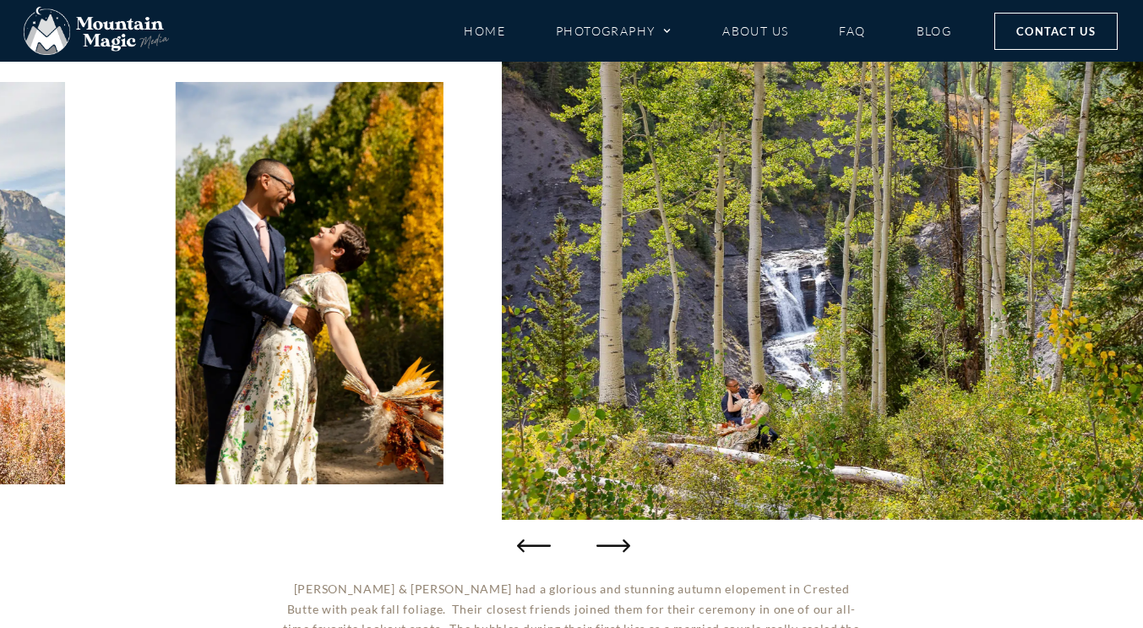
click at [606, 551] on icon "Next slide" at bounding box center [613, 545] width 34 height 34
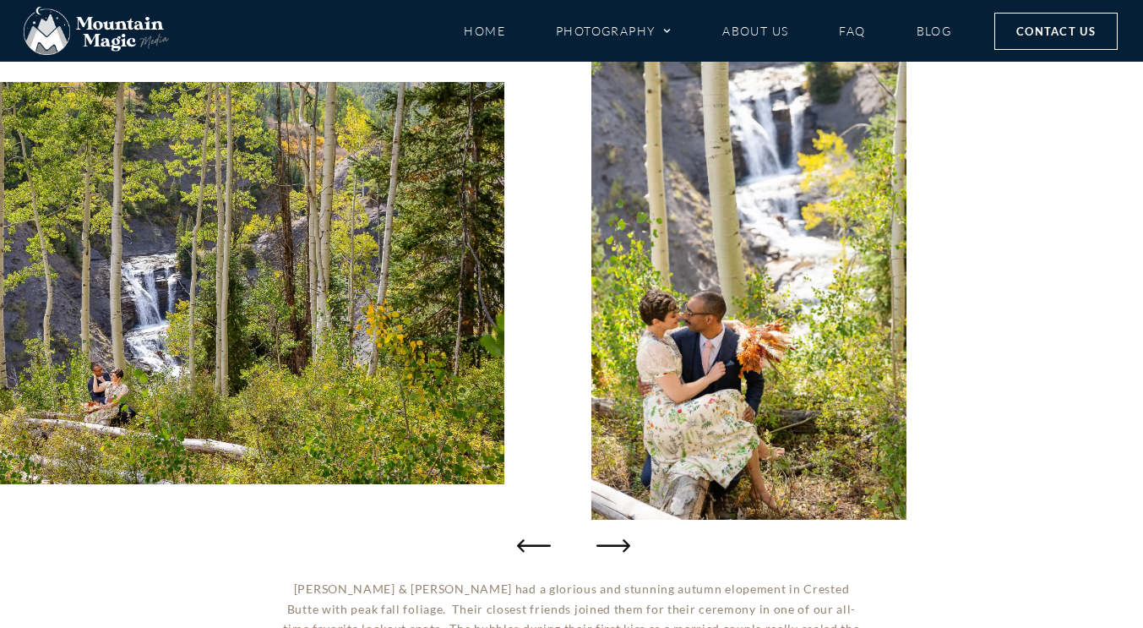
click at [606, 551] on icon "Next slide" at bounding box center [613, 545] width 34 height 34
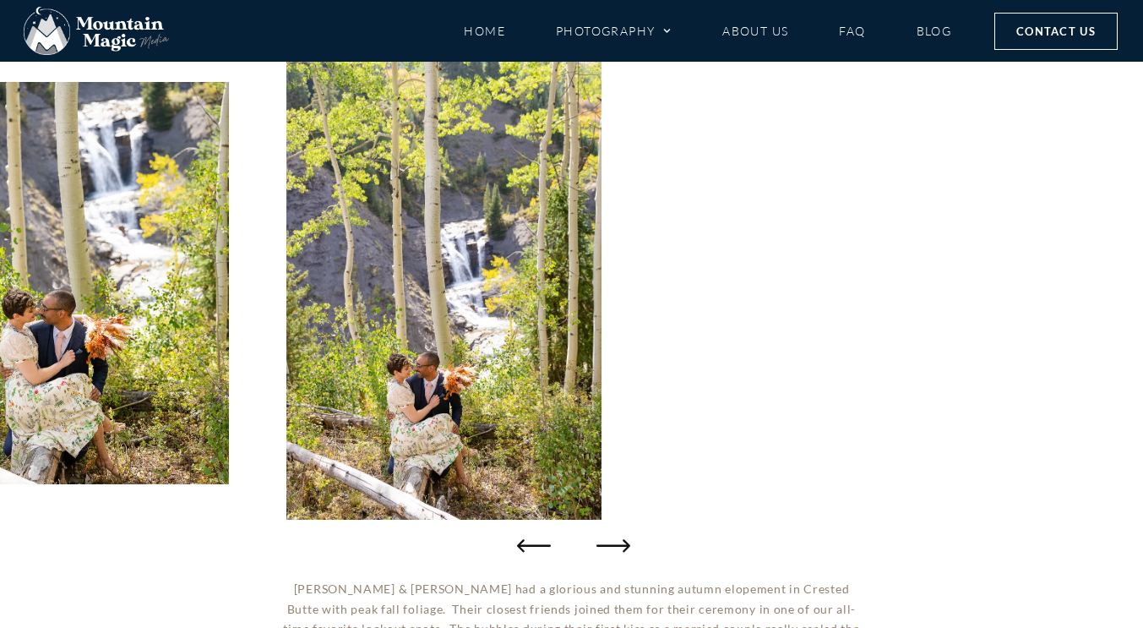
click at [606, 551] on icon "Next slide" at bounding box center [613, 545] width 34 height 34
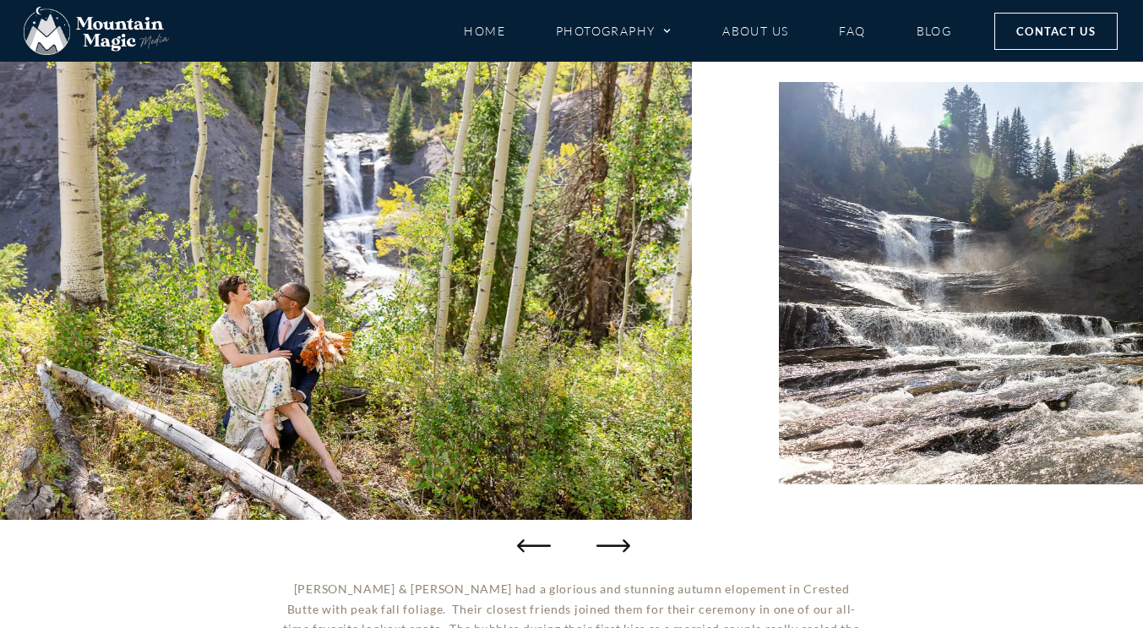
click at [606, 551] on icon "Next slide" at bounding box center [613, 545] width 34 height 34
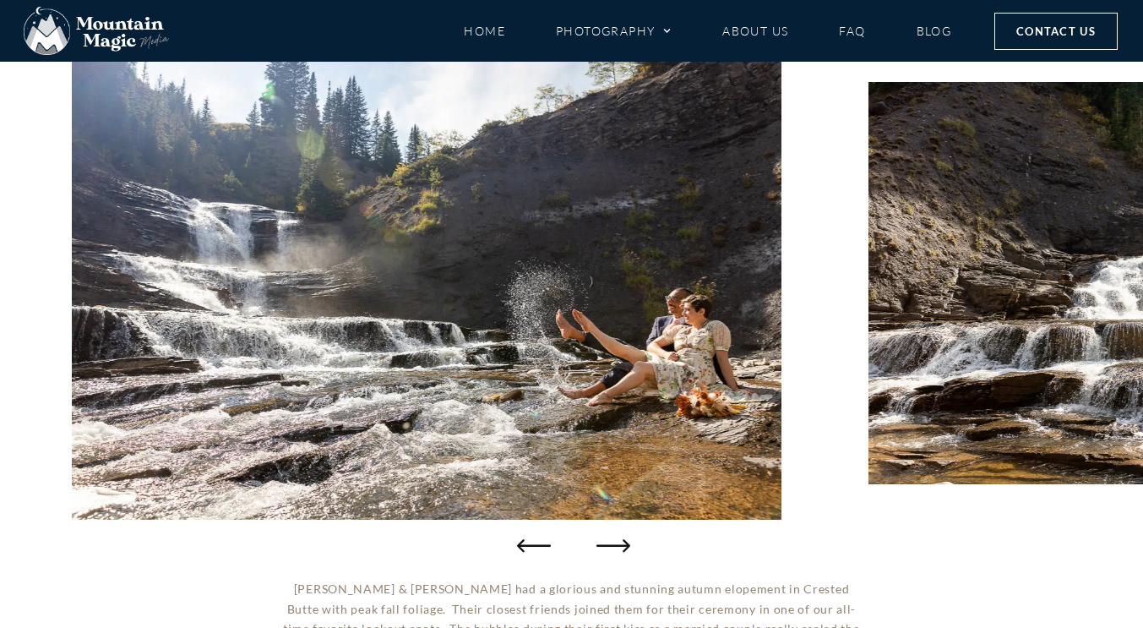
click at [606, 551] on icon "Next slide" at bounding box center [613, 545] width 34 height 34
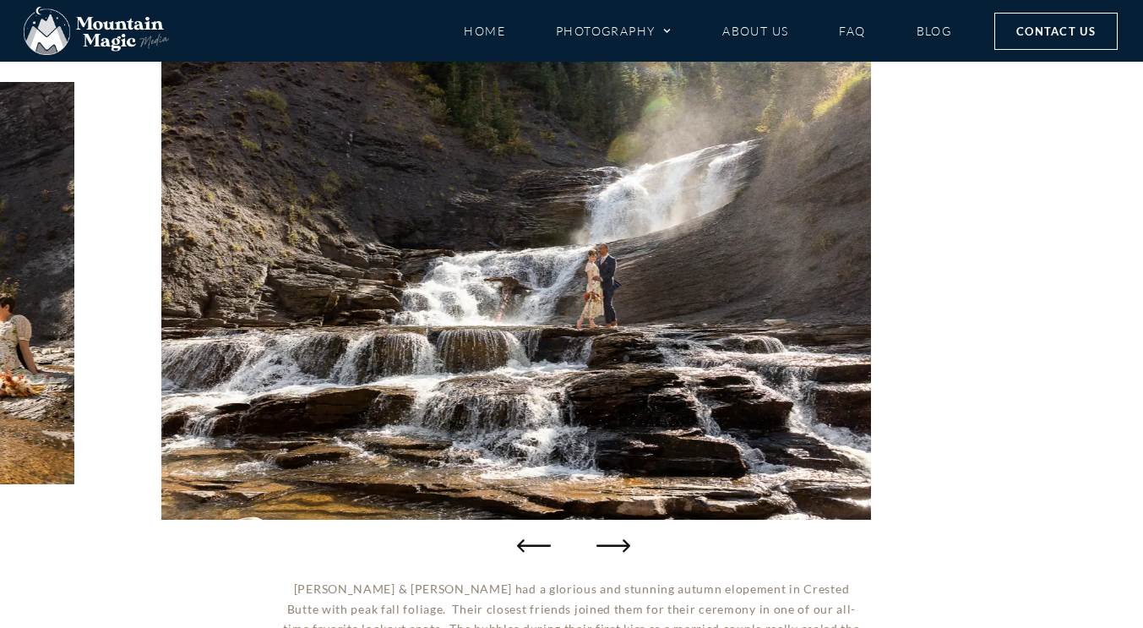
click at [606, 551] on icon "Next slide" at bounding box center [613, 545] width 34 height 34
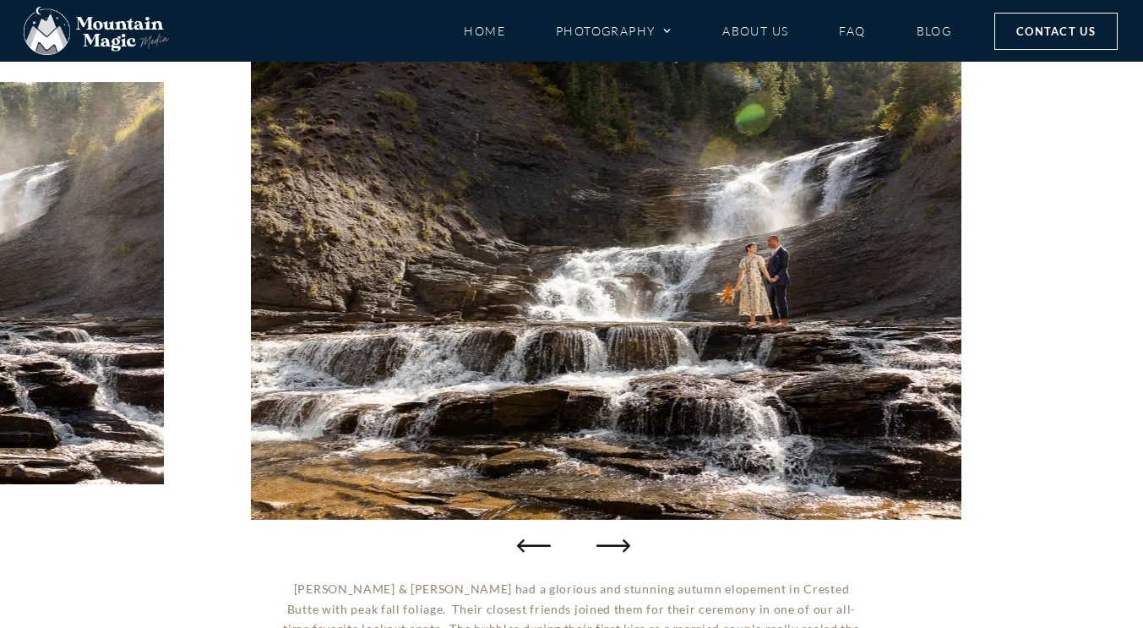
click at [606, 551] on icon "Next slide" at bounding box center [613, 545] width 34 height 34
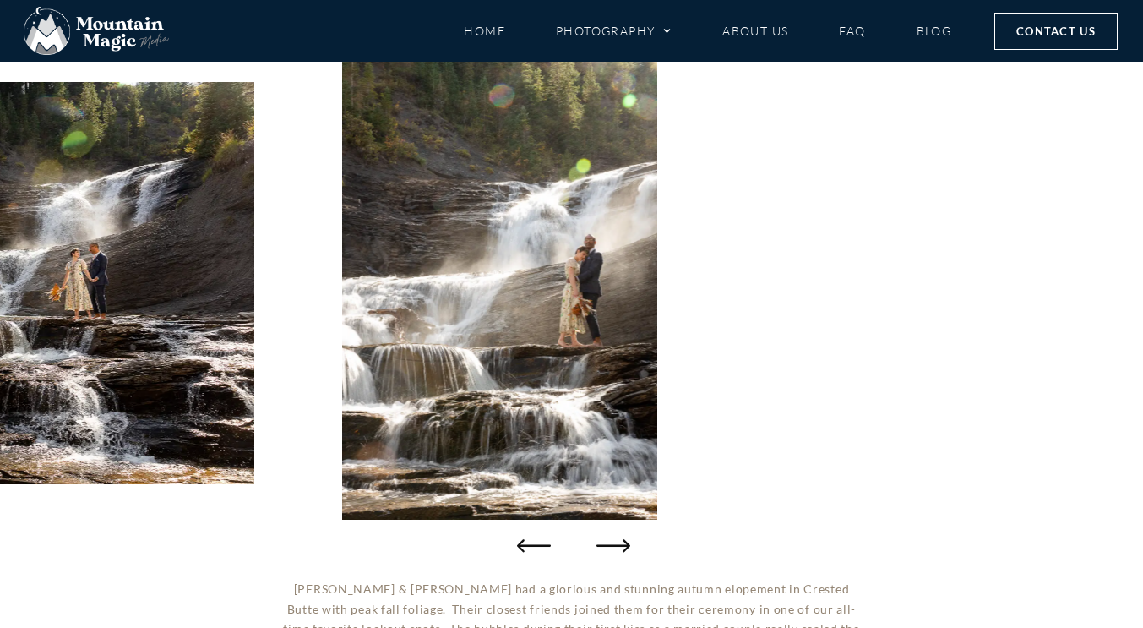
click at [606, 551] on icon "Next slide" at bounding box center [613, 545] width 34 height 34
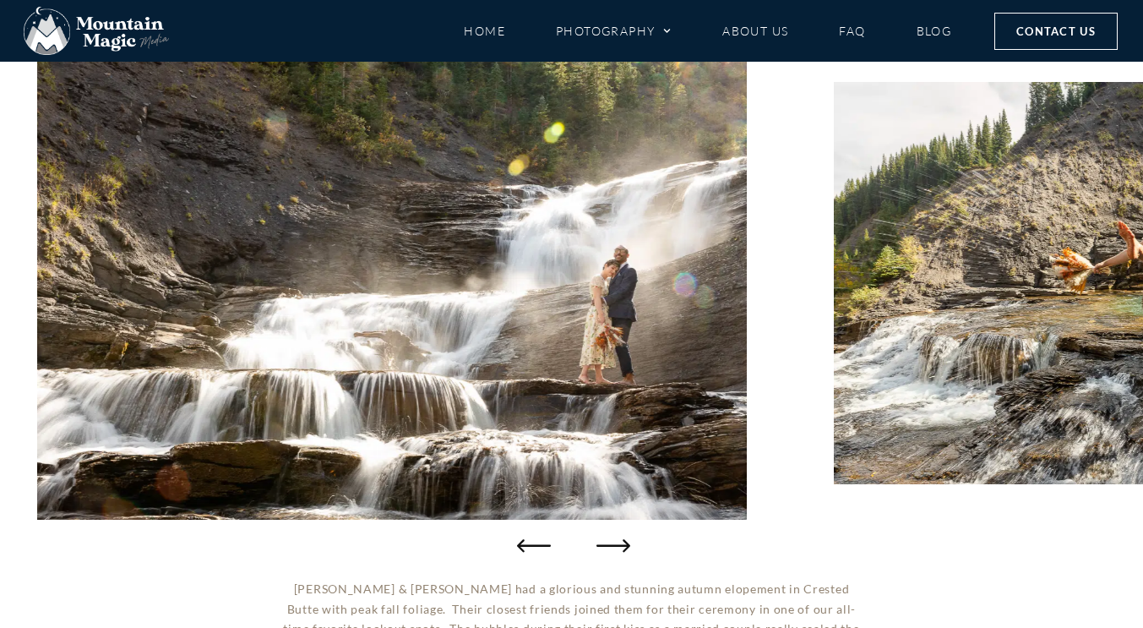
click at [606, 551] on icon "Next slide" at bounding box center [613, 545] width 34 height 34
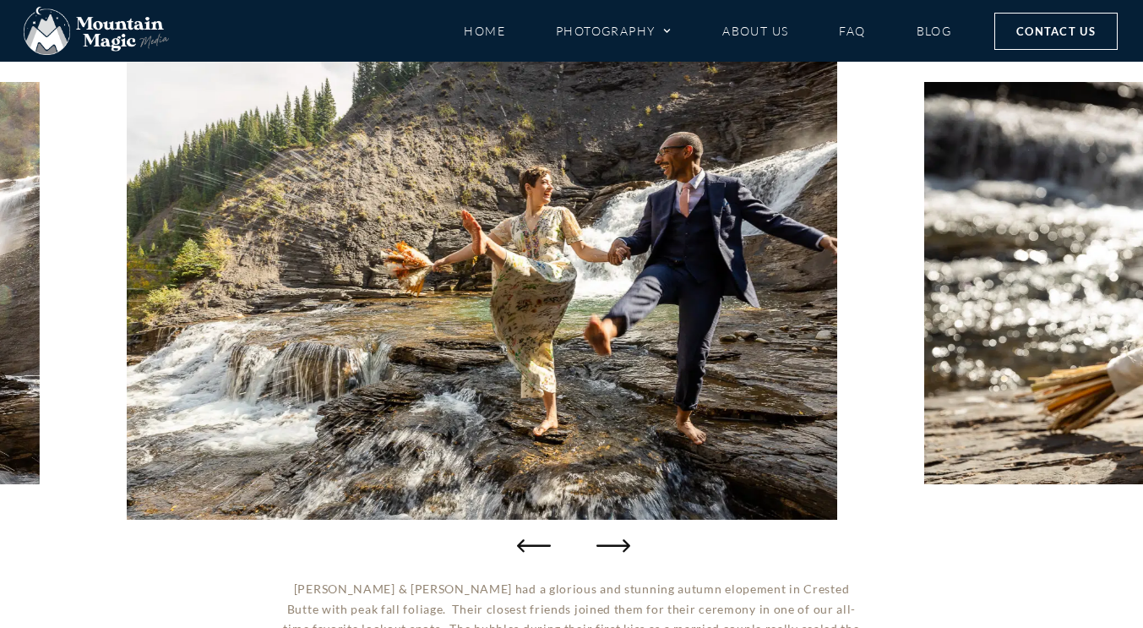
click at [606, 551] on icon "Next slide" at bounding box center [613, 545] width 34 height 34
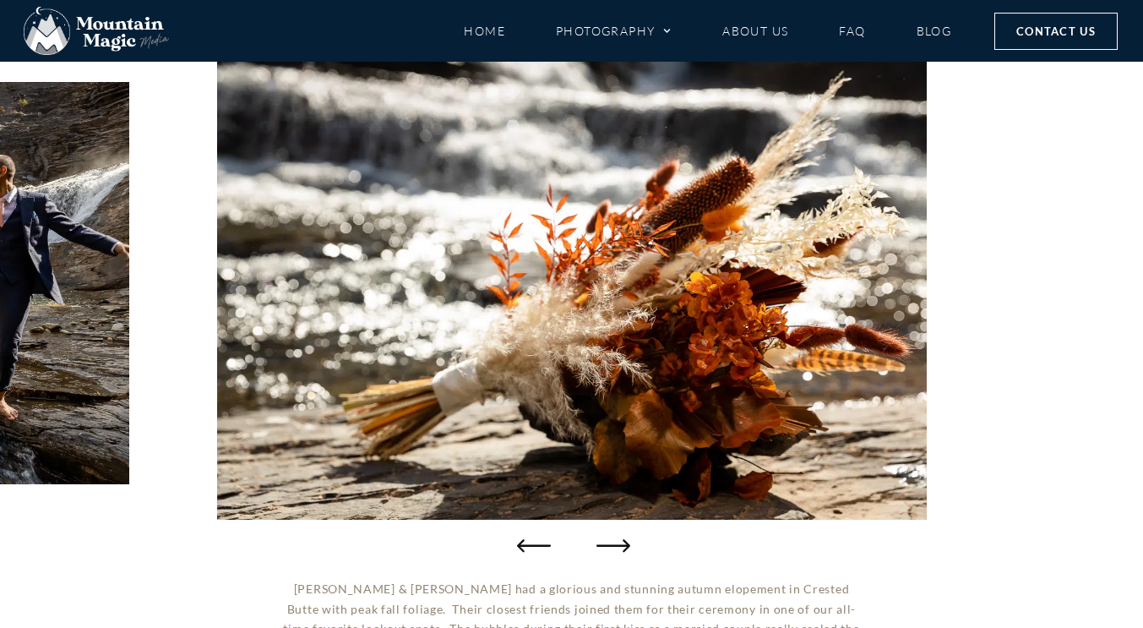
click at [606, 551] on icon "Next slide" at bounding box center [613, 545] width 34 height 34
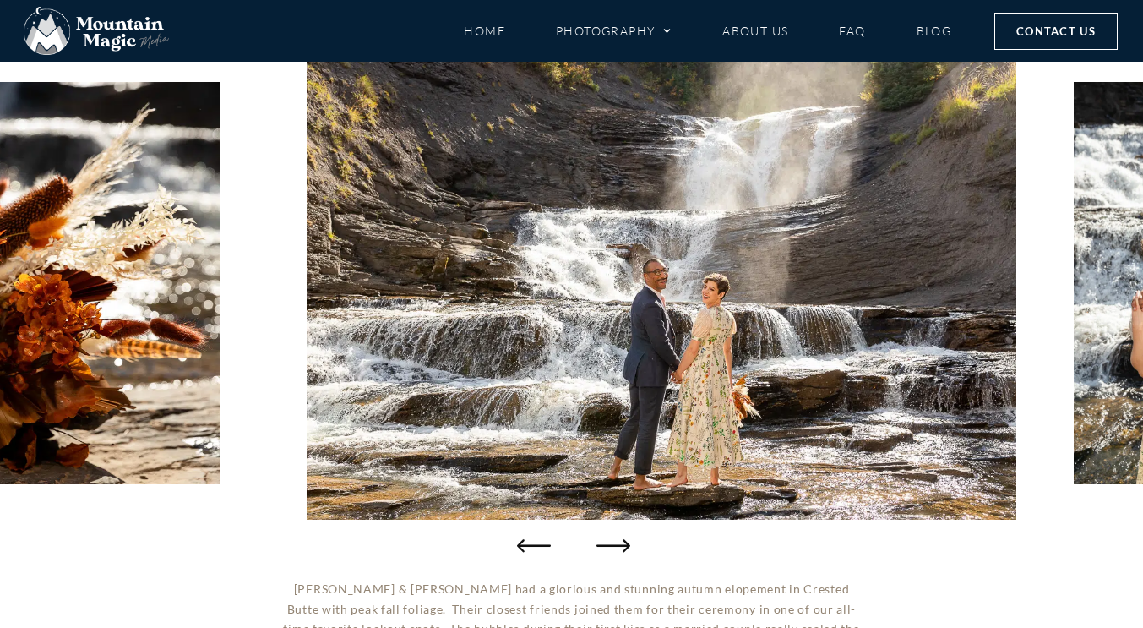
click at [606, 551] on icon "Next slide" at bounding box center [613, 545] width 34 height 34
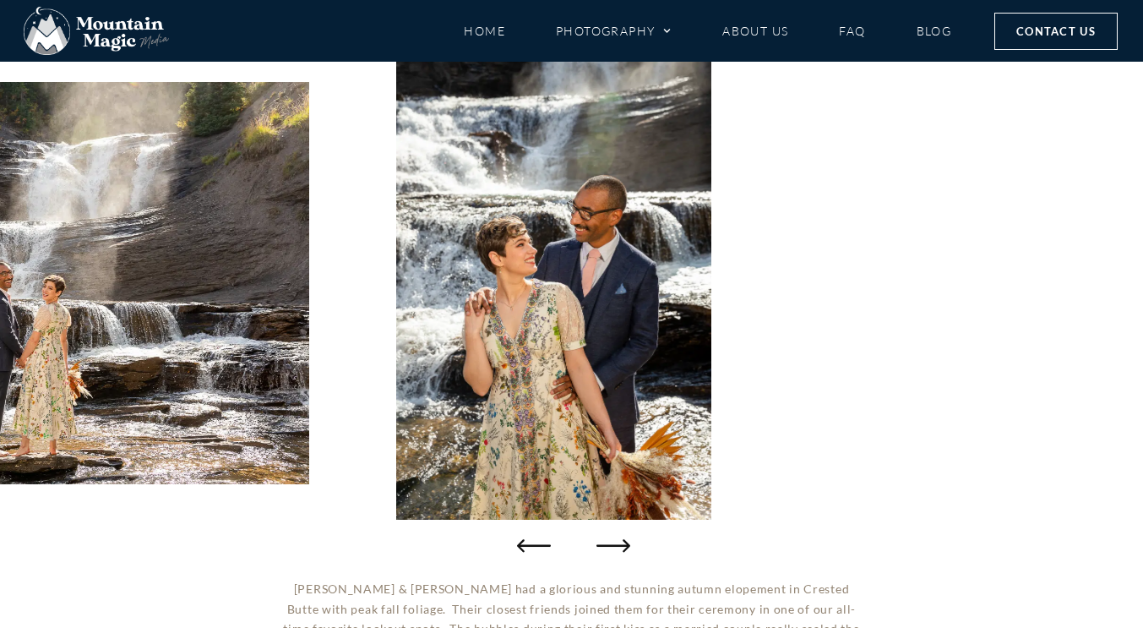
click at [606, 551] on icon "Next slide" at bounding box center [613, 545] width 34 height 34
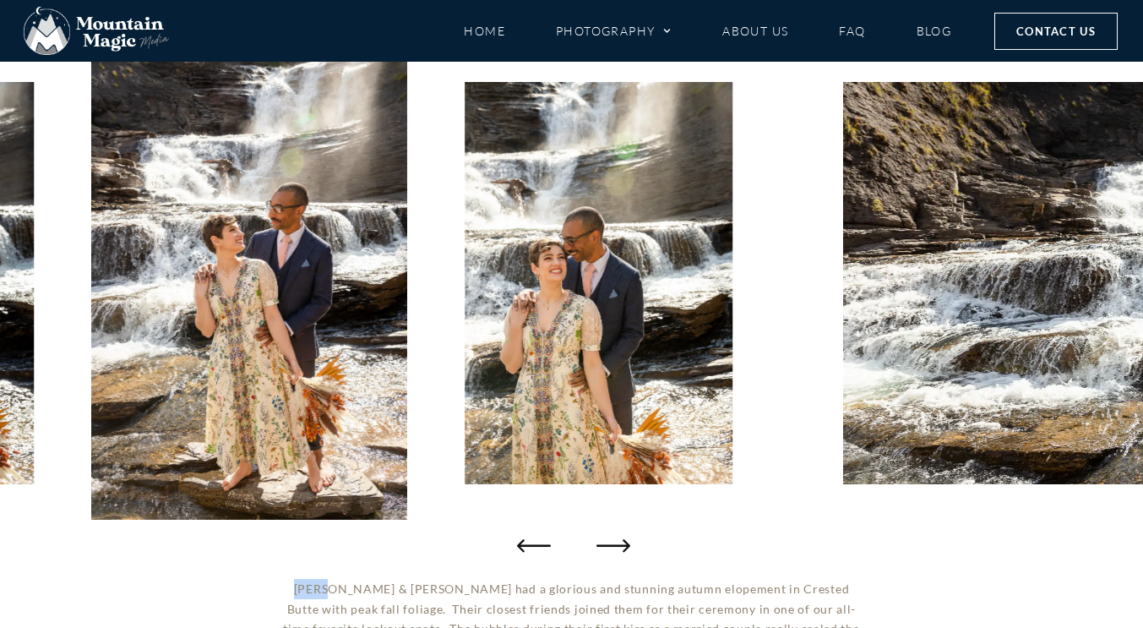
click at [606, 551] on icon "Next slide" at bounding box center [613, 545] width 34 height 34
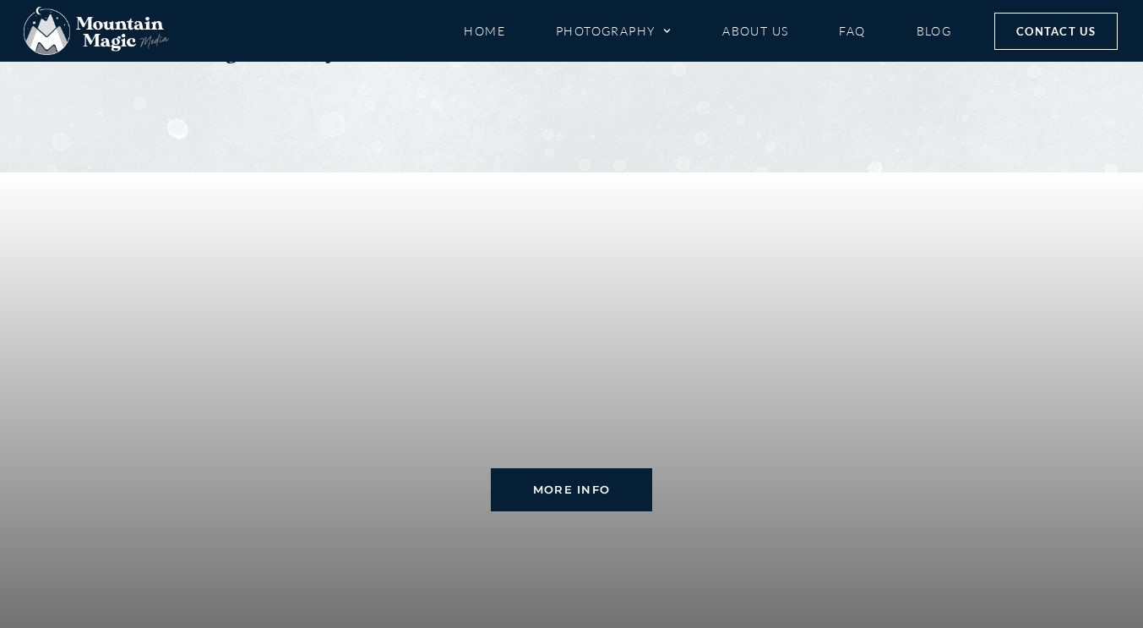
scroll to position [3863, 0]
click at [927, 29] on link "Blog" at bounding box center [933, 31] width 35 height 30
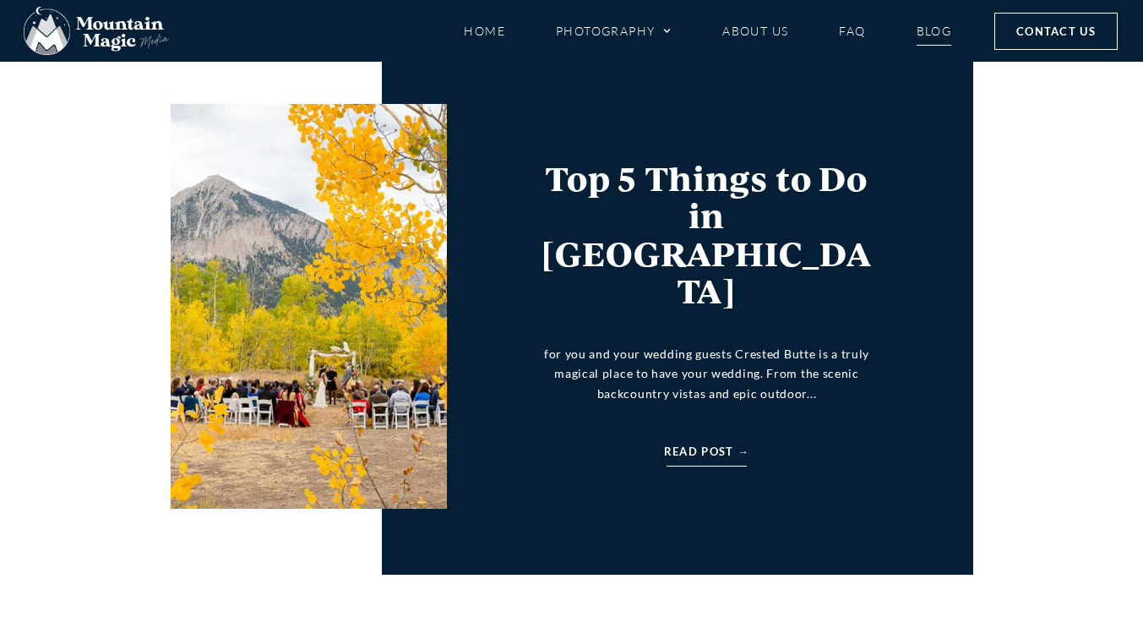
scroll to position [3249, 0]
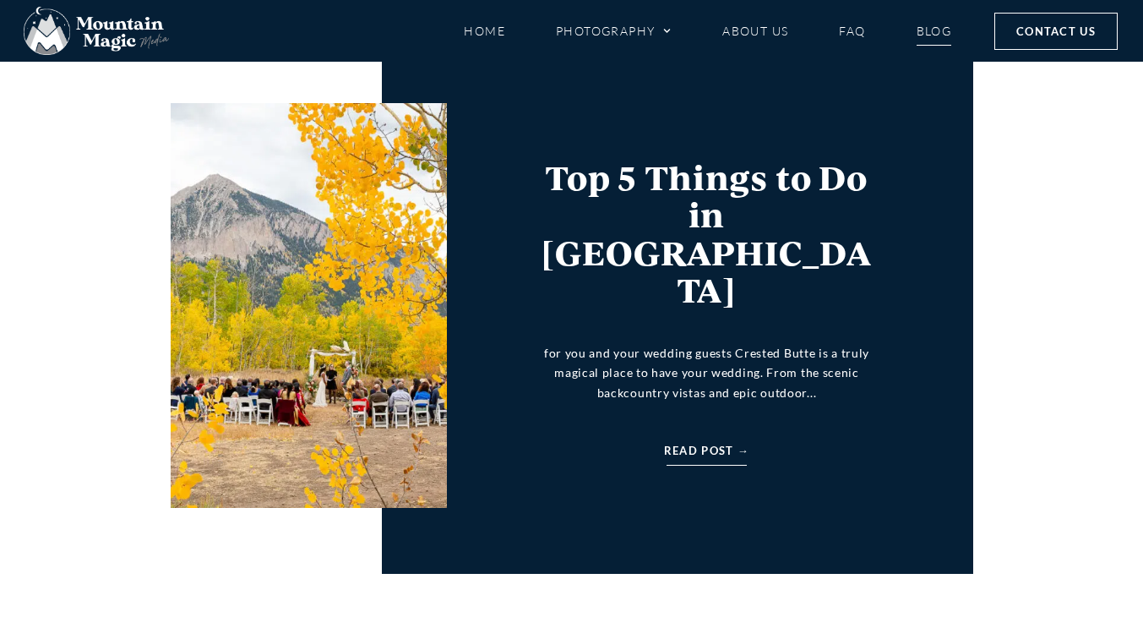
click at [699, 441] on span "Read Post →" at bounding box center [706, 450] width 85 height 19
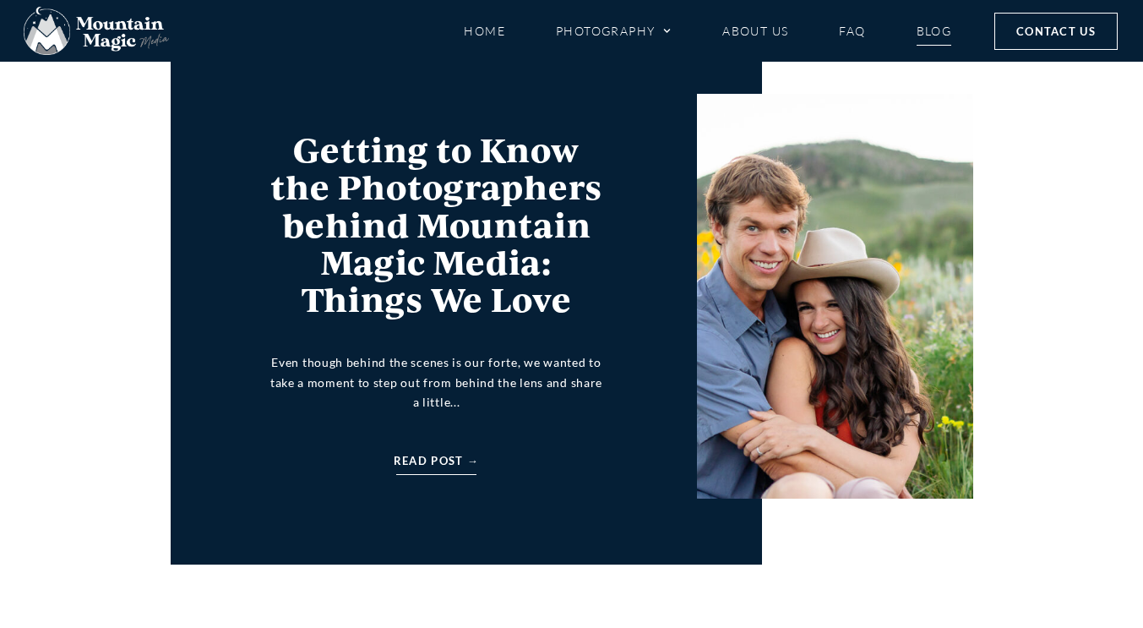
scroll to position [5120, 0]
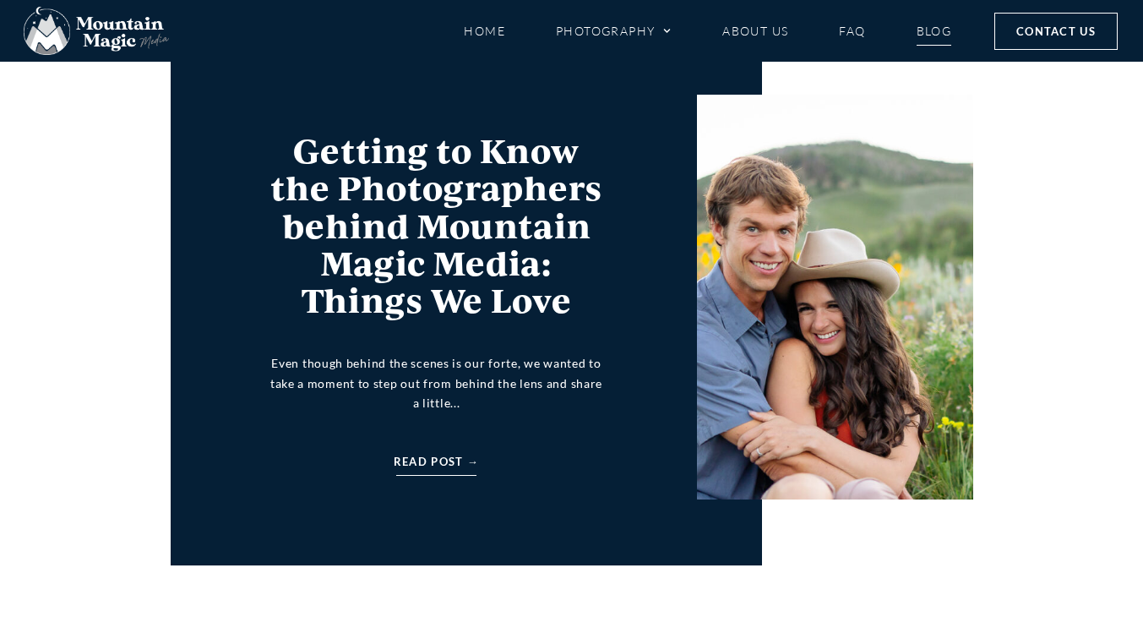
click at [461, 463] on span "Read Post →" at bounding box center [436, 461] width 85 height 19
click at [500, 21] on link "Home" at bounding box center [484, 31] width 41 height 30
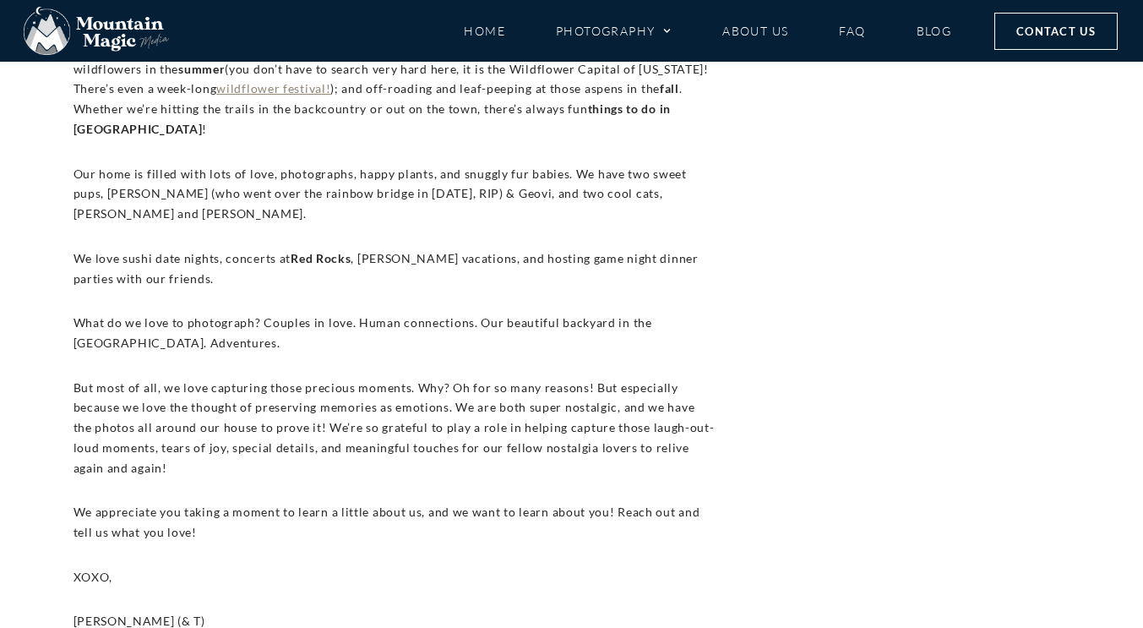
scroll to position [1288, 0]
